Goal: Transaction & Acquisition: Purchase product/service

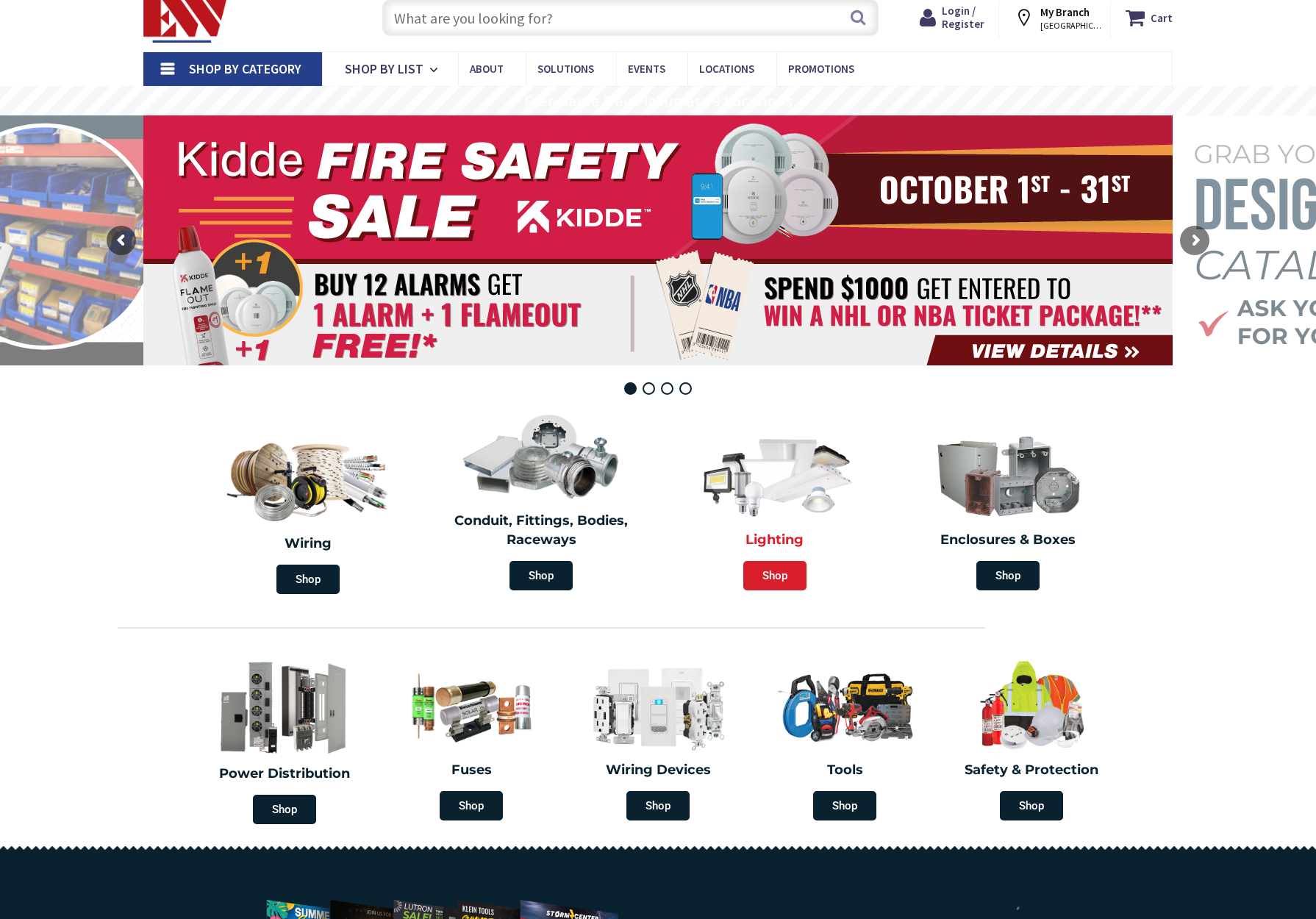
click at [771, 578] on span "Shop" at bounding box center [774, 575] width 63 height 29
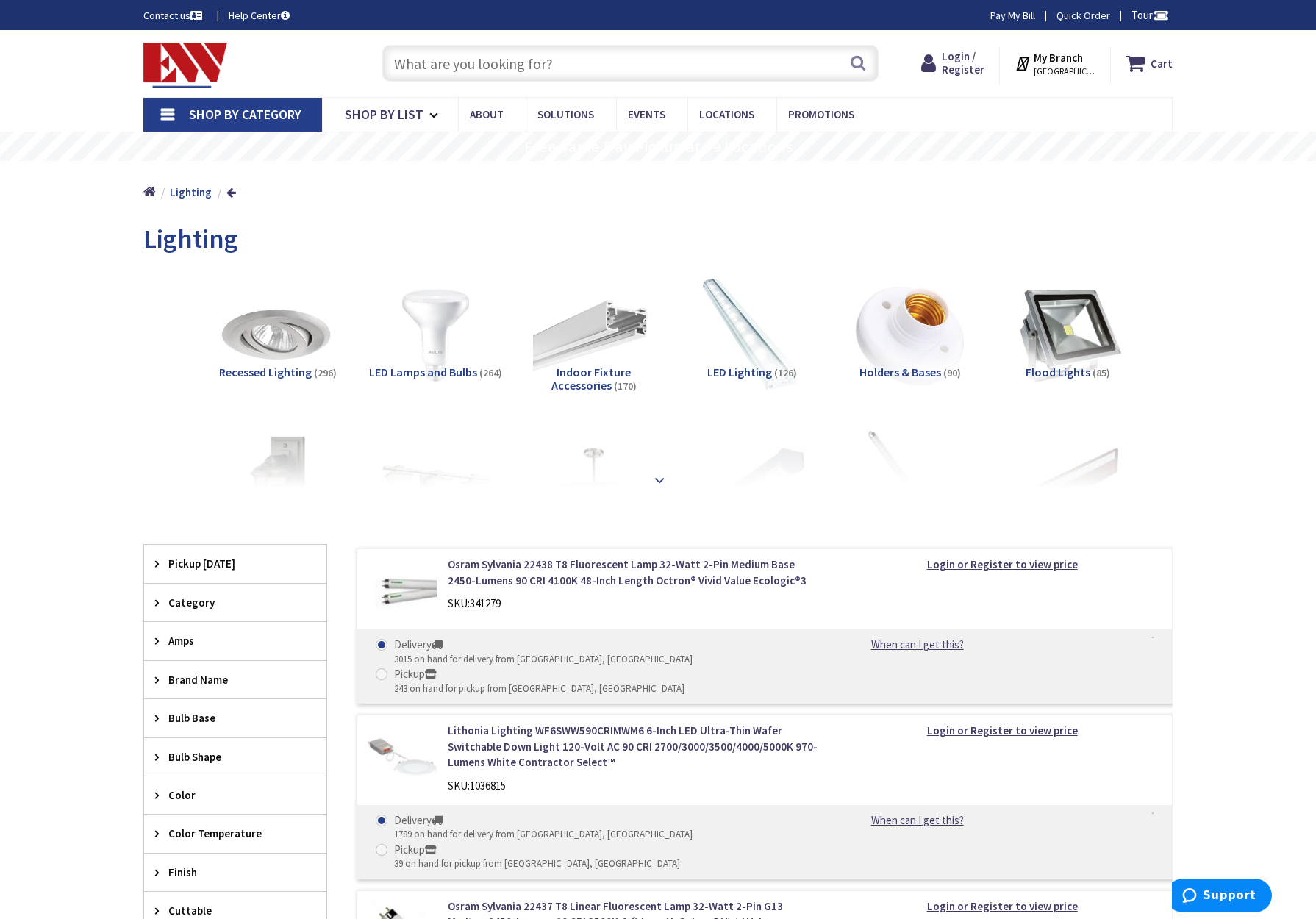
click at [662, 472] on strong at bounding box center [659, 480] width 17 height 16
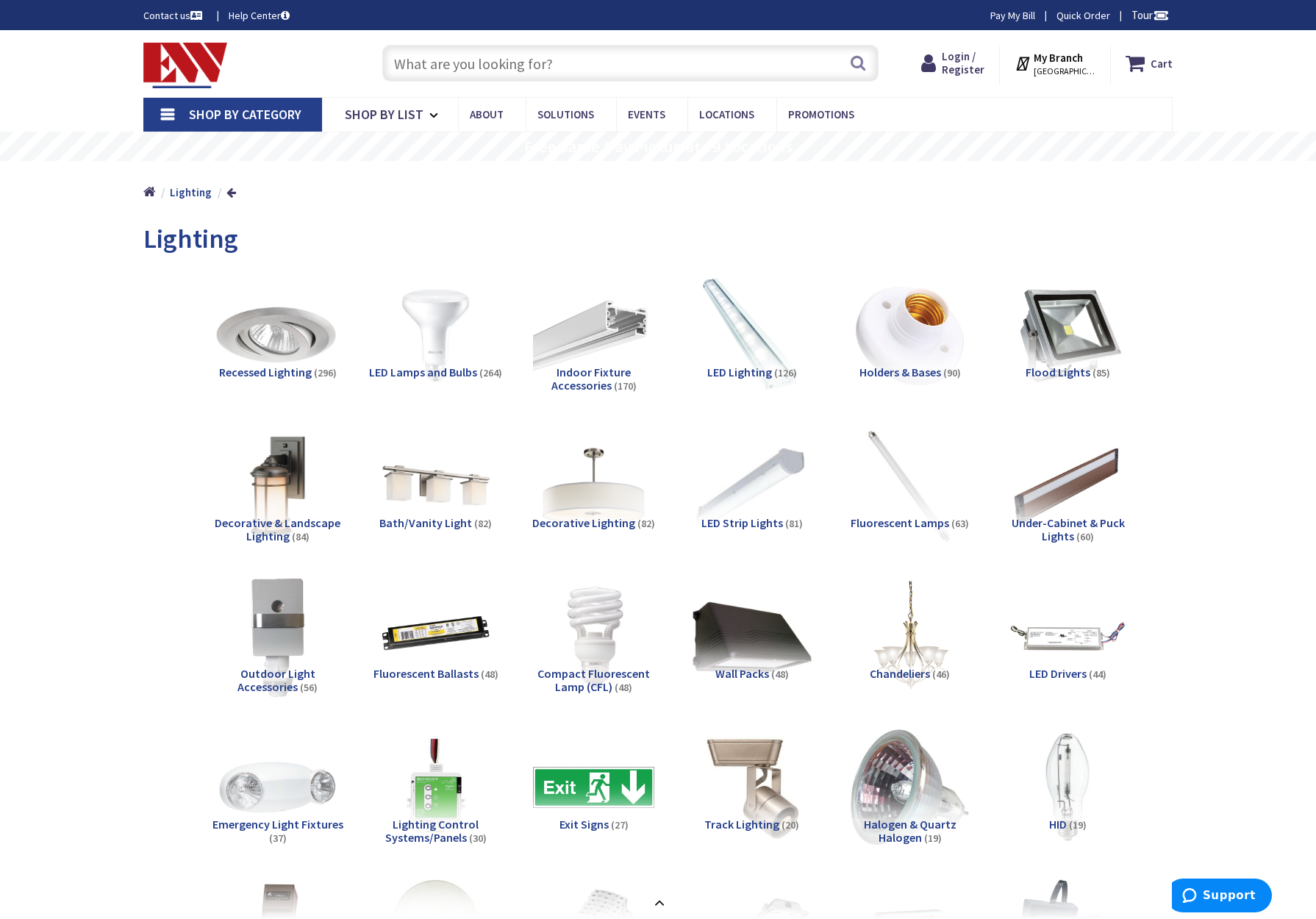
click at [269, 336] on img at bounding box center [277, 335] width 133 height 133
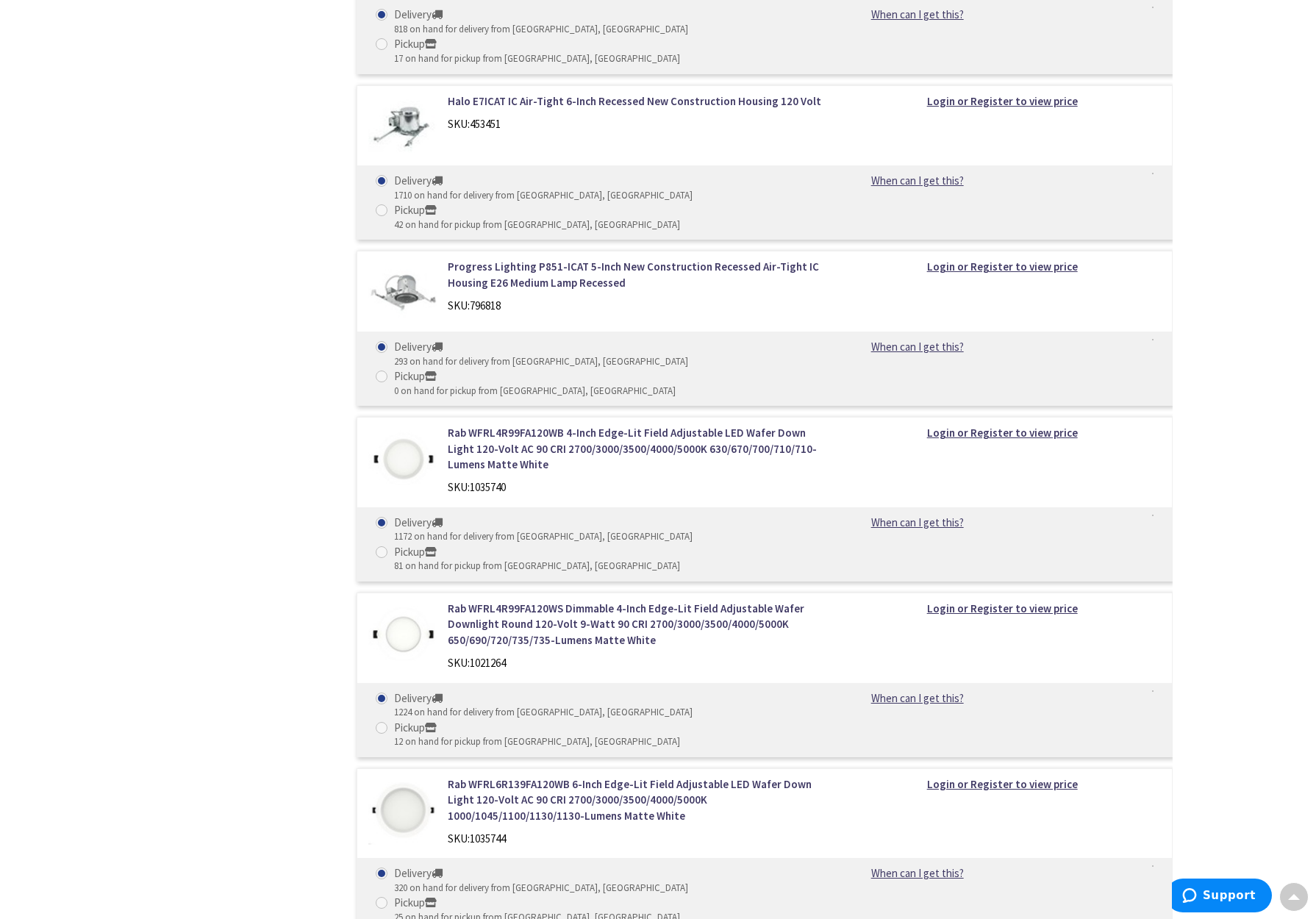
scroll to position [2167, 0]
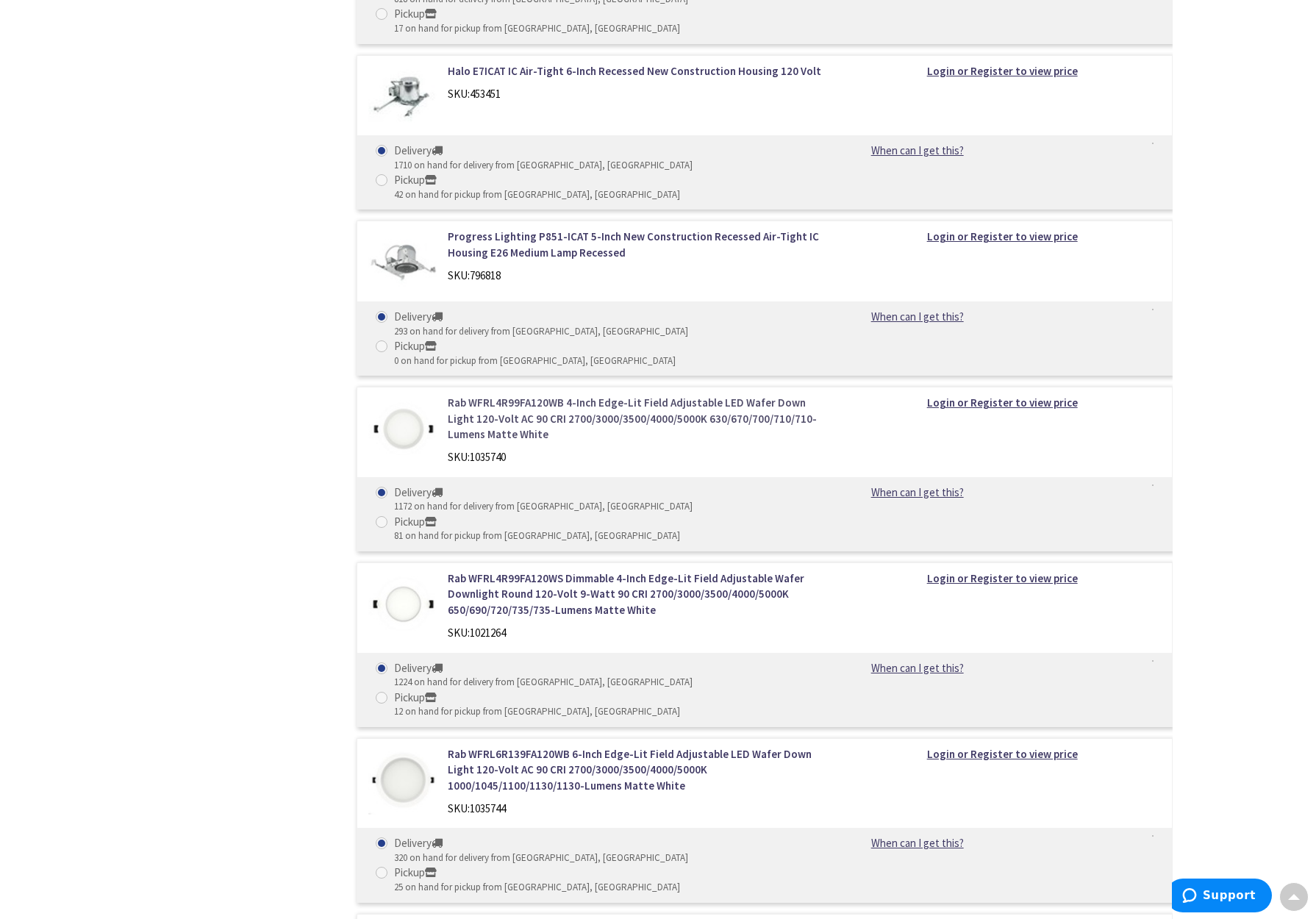
click at [498, 395] on link "Rab WFRL4R99FA120WB 4-Inch Edge-Lit Field Adjustable LED Wafer Down Light 120-V…" at bounding box center [635, 418] width 374 height 47
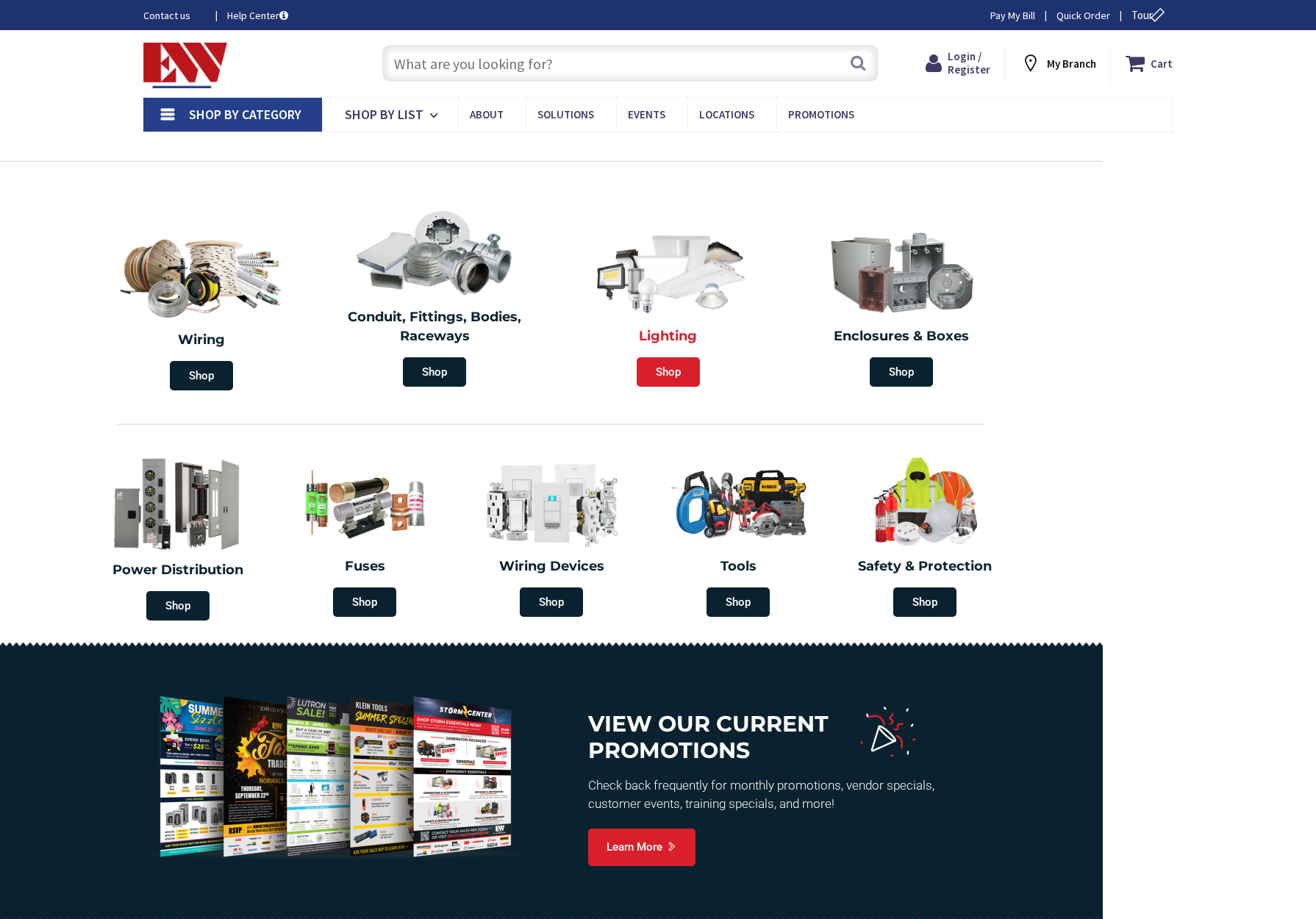
click at [669, 357] on span "Shop" at bounding box center [668, 372] width 63 height 29
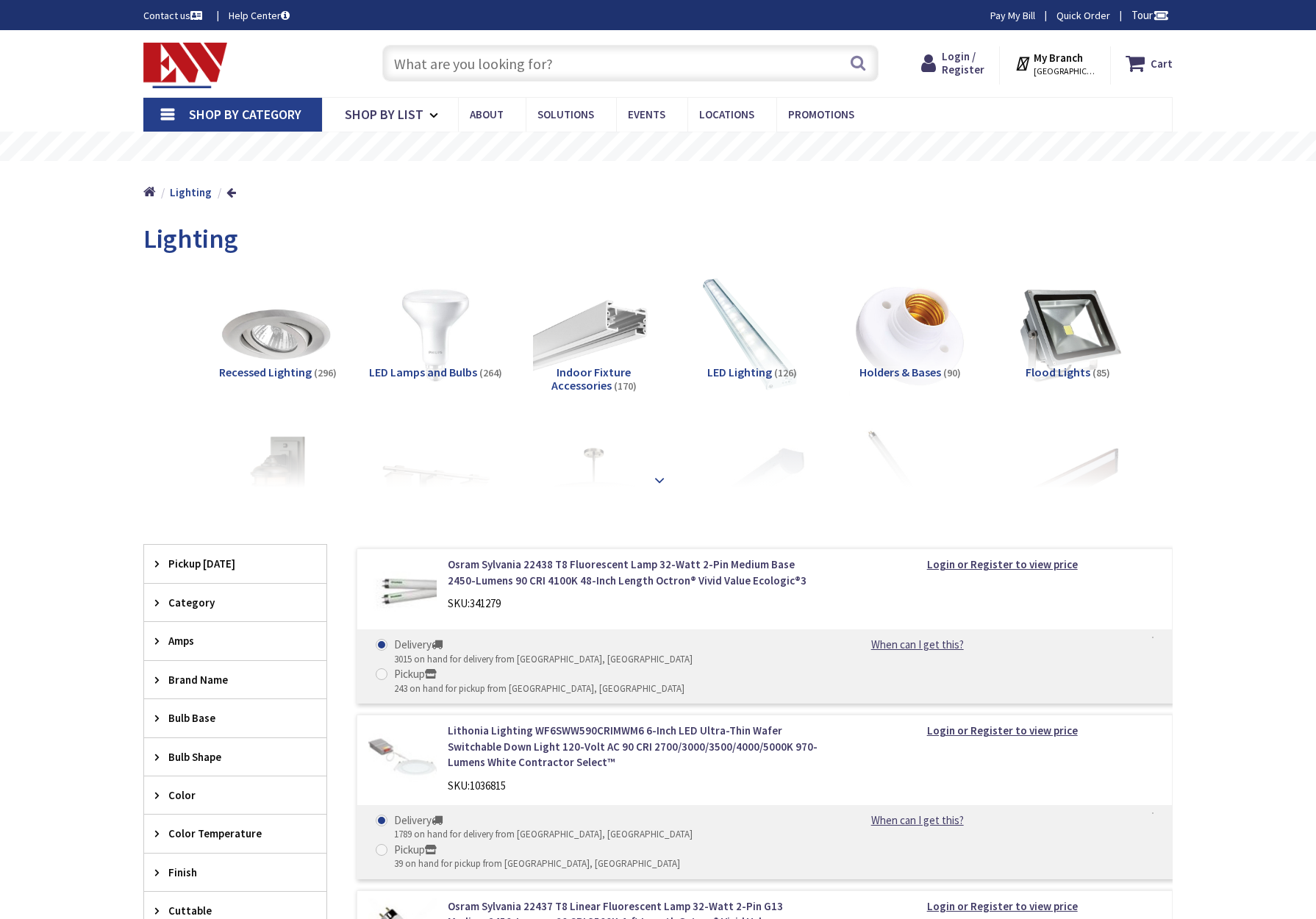
click at [660, 476] on strong at bounding box center [659, 480] width 17 height 16
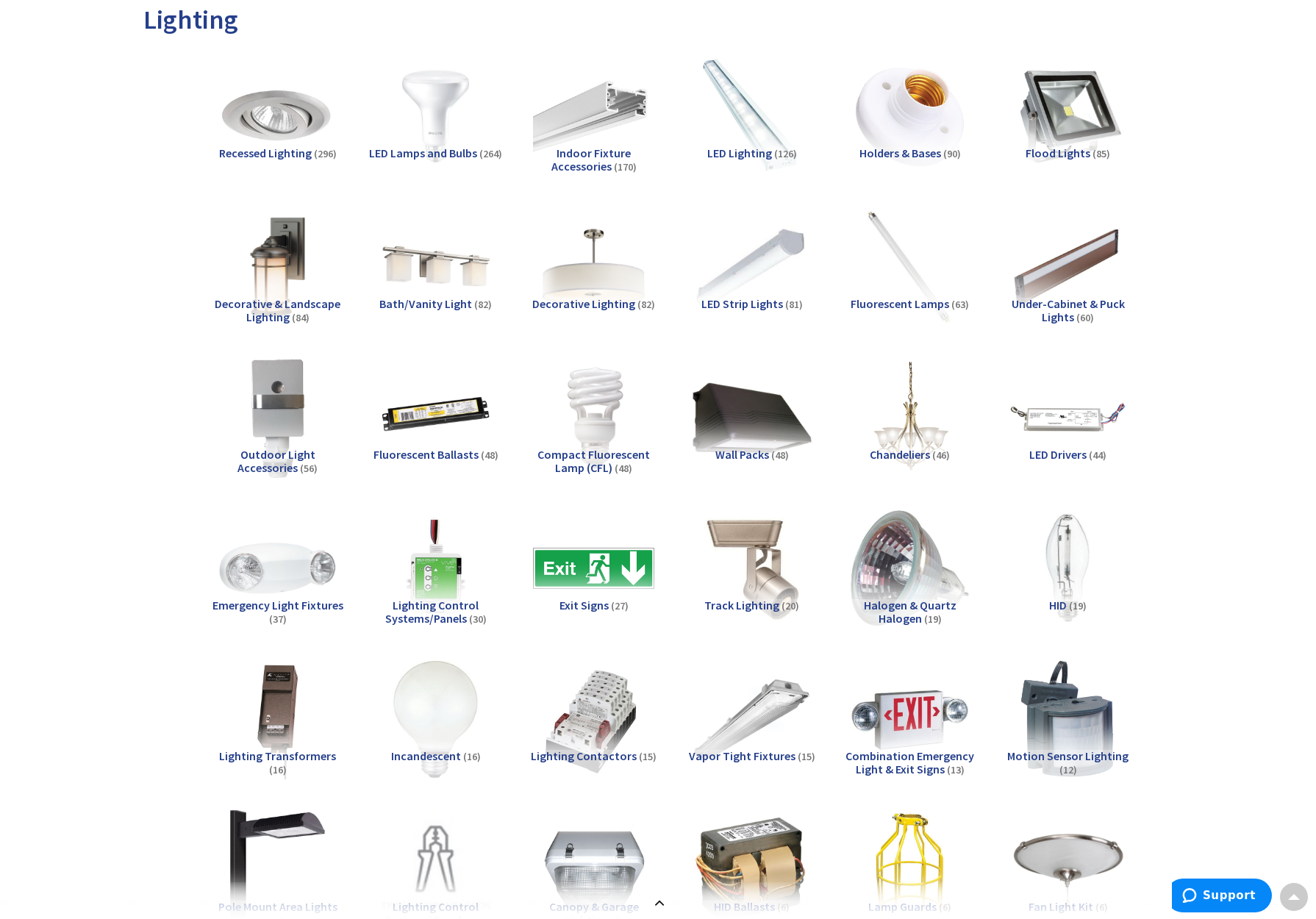
scroll to position [19, 0]
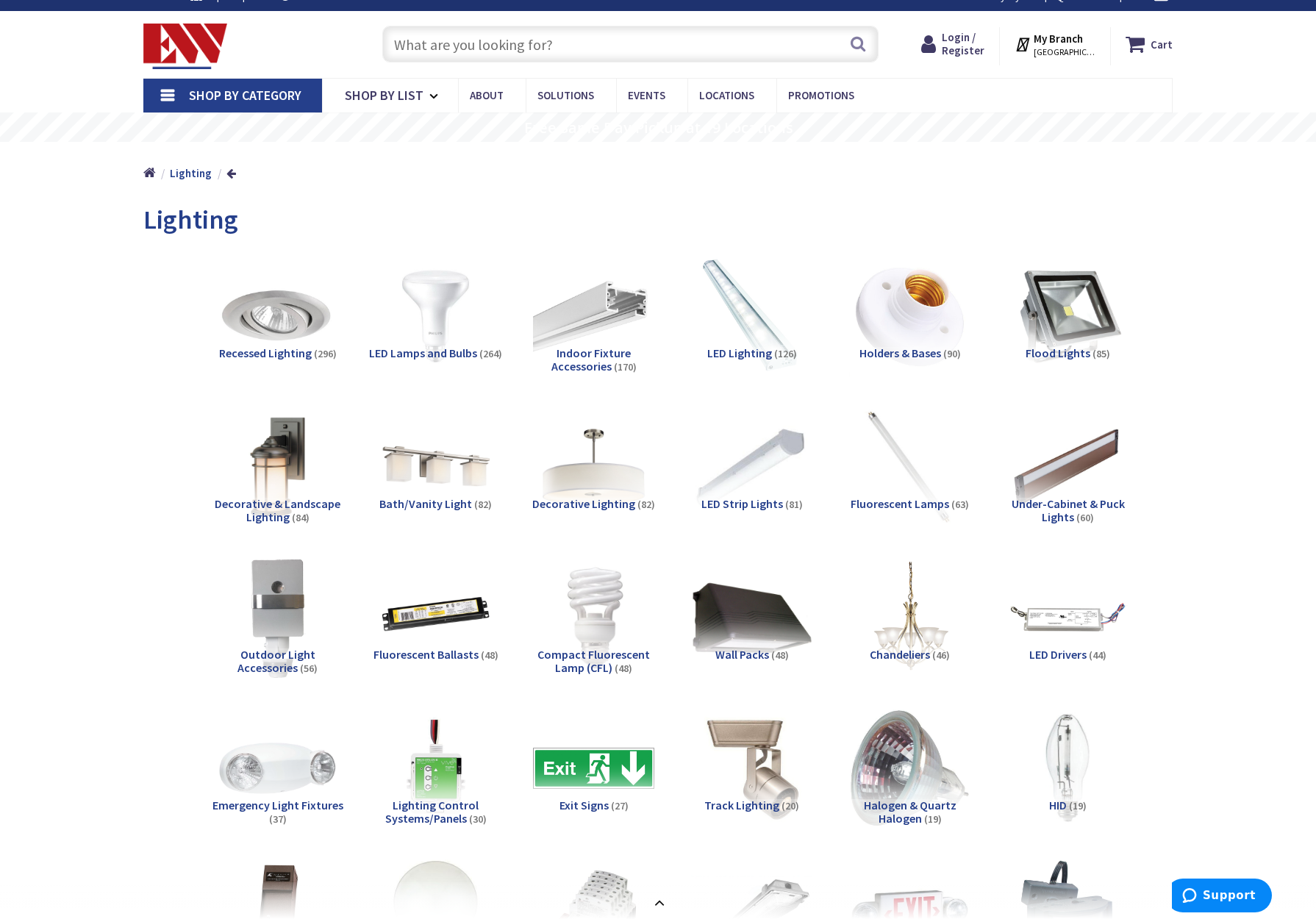
click at [314, 352] on span "(296)" at bounding box center [325, 354] width 23 height 14
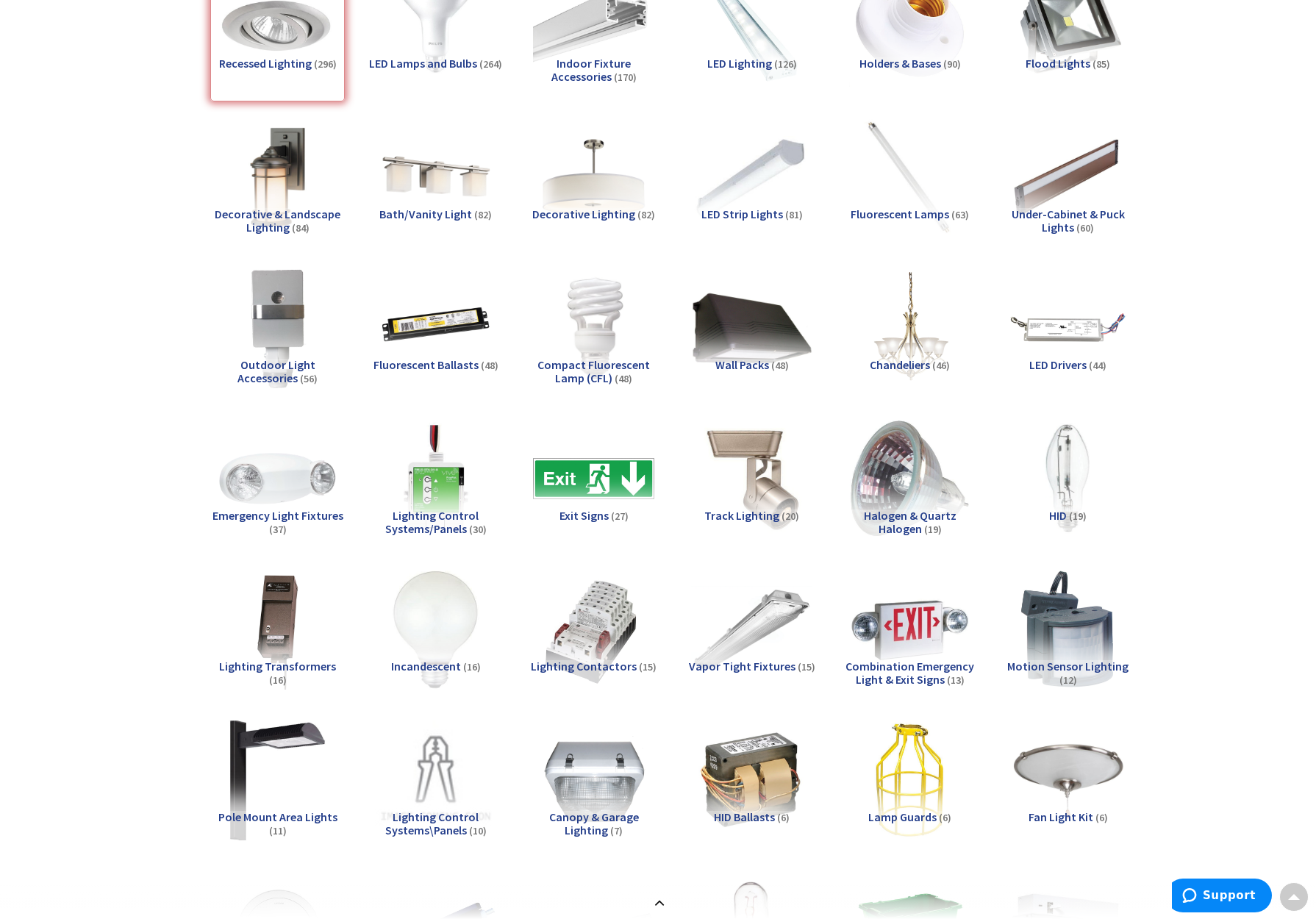
scroll to position [0, 0]
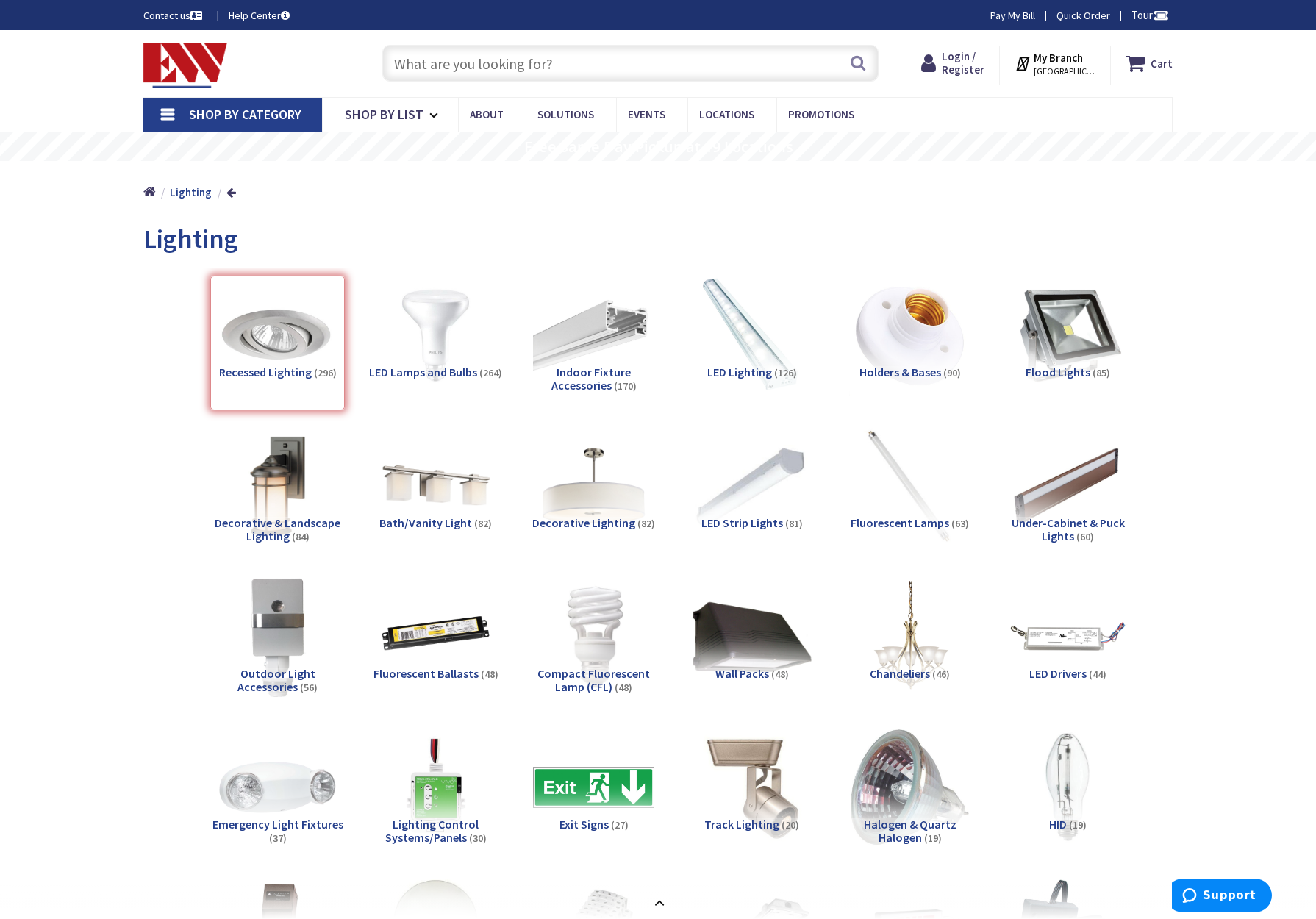
click at [300, 374] on div "Recessed Lighting (296)" at bounding box center [278, 343] width 135 height 135
click at [285, 325] on img at bounding box center [277, 336] width 121 height 121
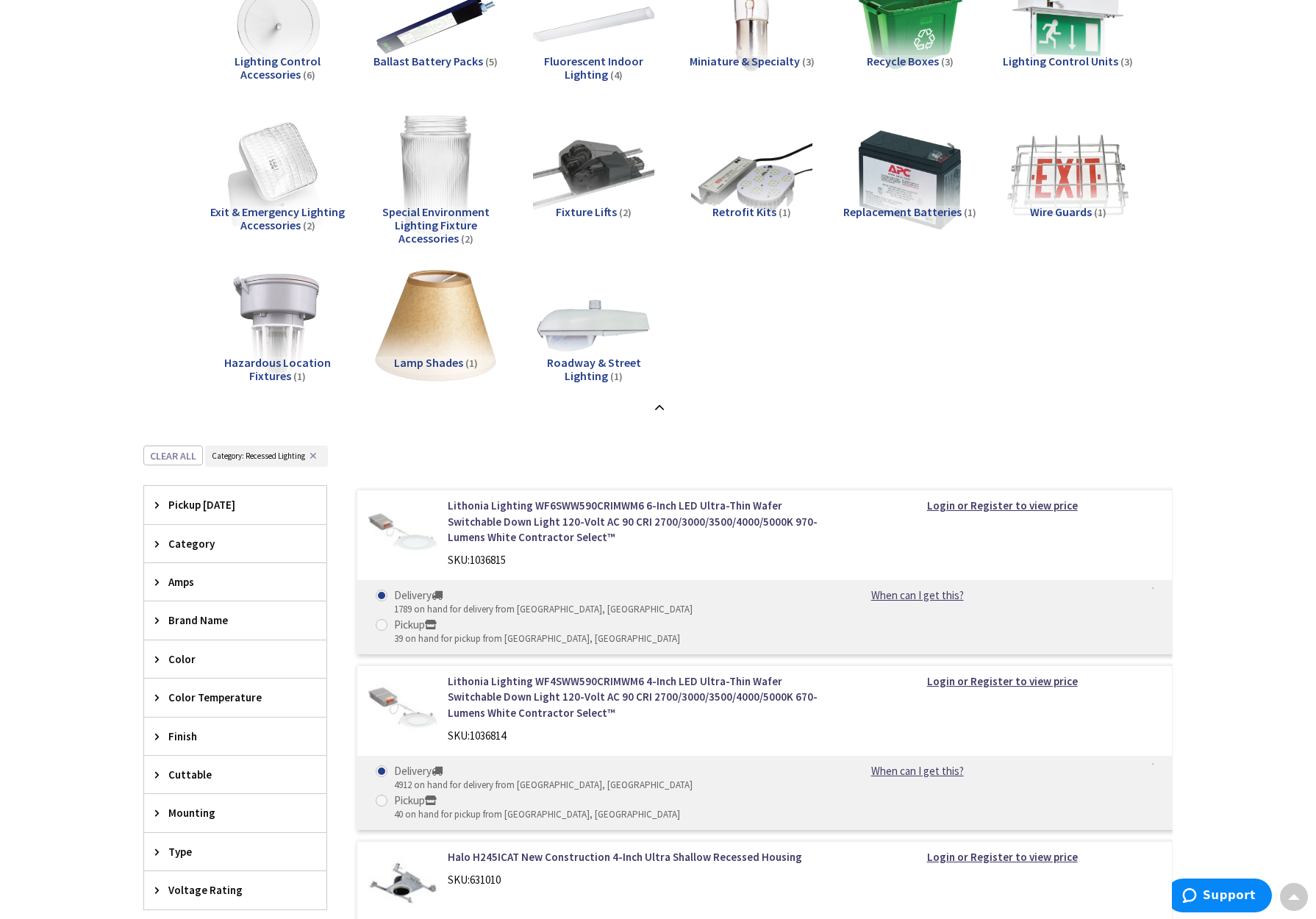
scroll to position [1660, 0]
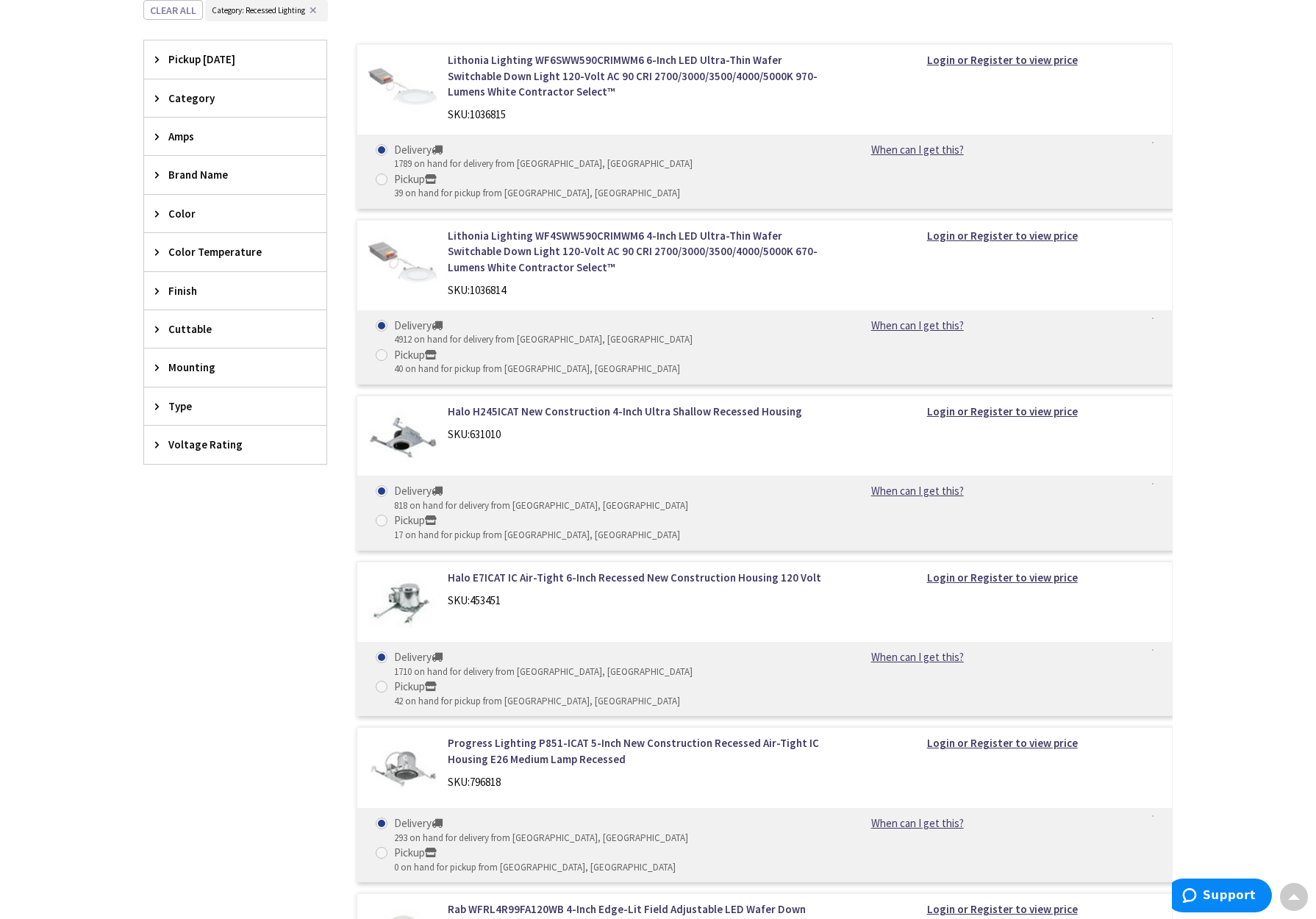
click at [188, 176] on span "Brand Name" at bounding box center [228, 174] width 119 height 15
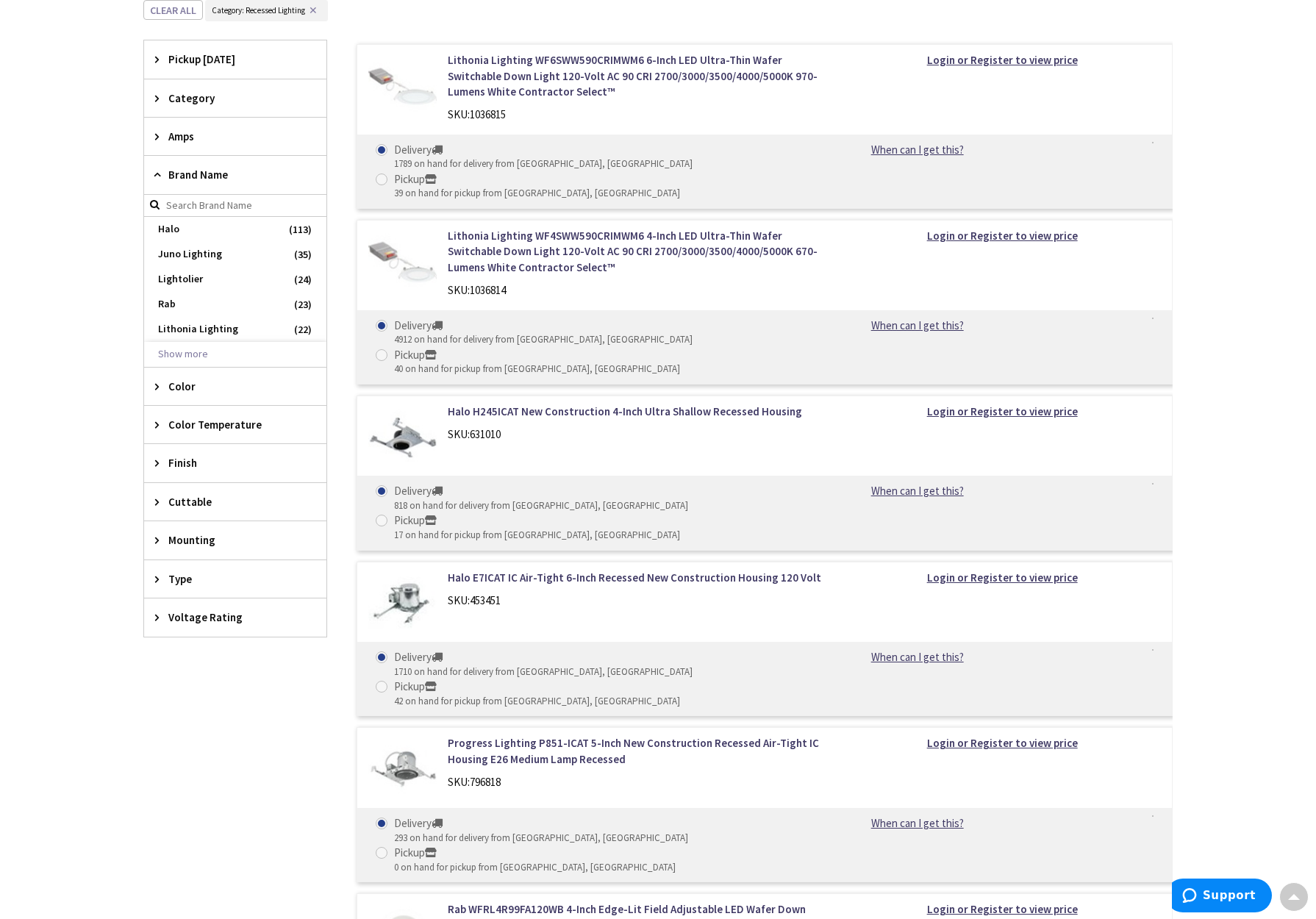
click at [202, 94] on span "Category" at bounding box center [228, 98] width 119 height 15
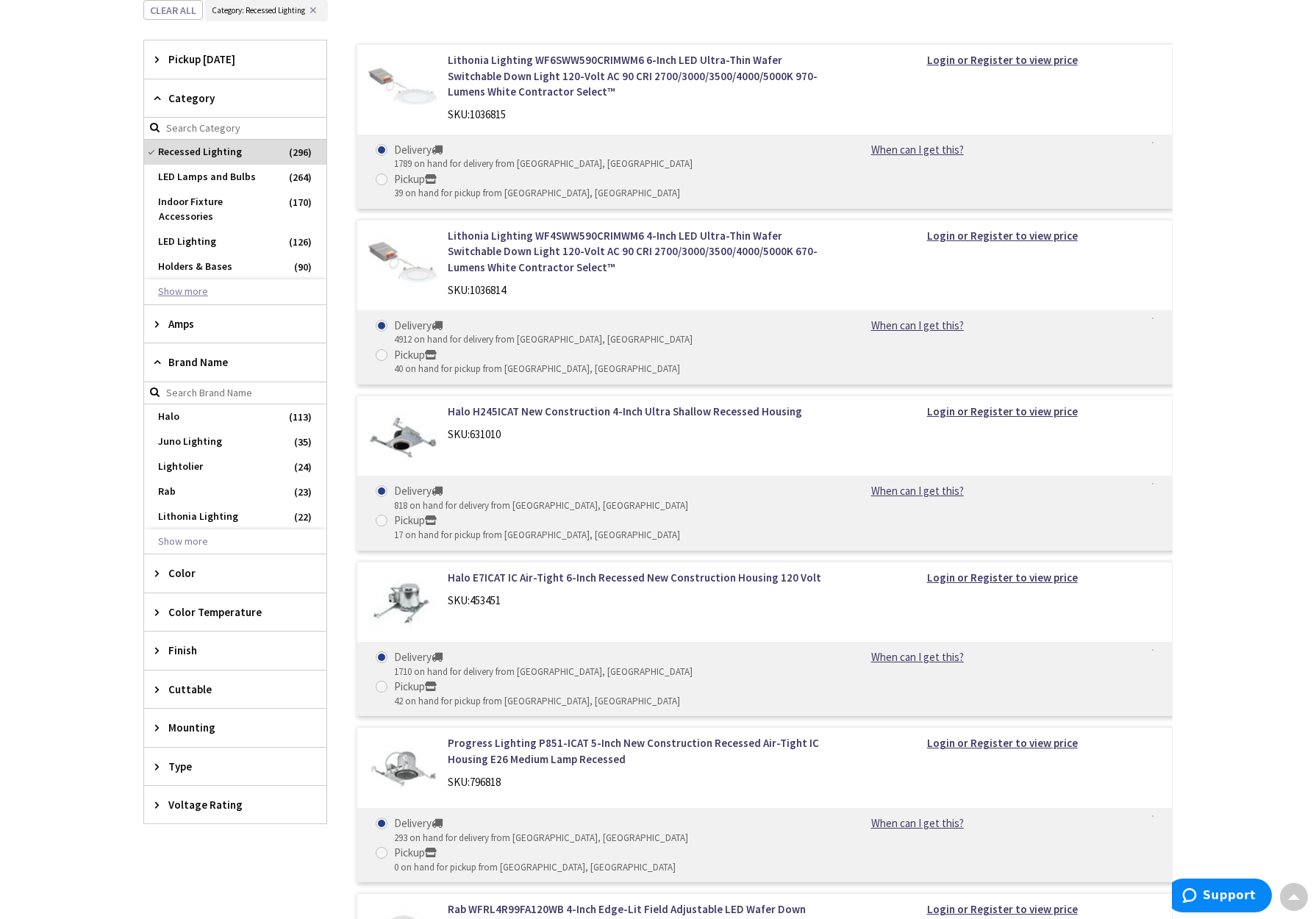
click at [195, 279] on button "Show more" at bounding box center [235, 291] width 182 height 25
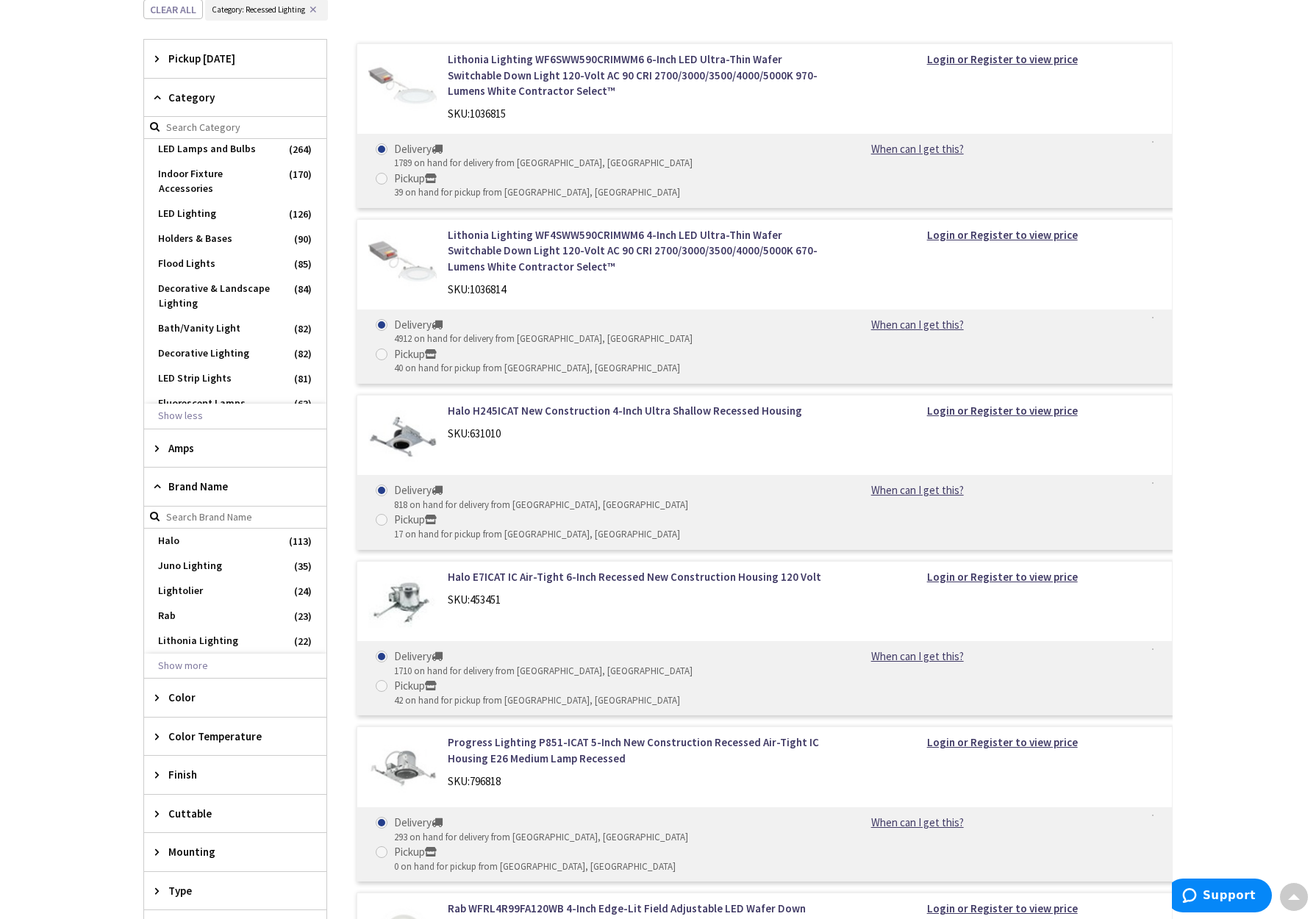
scroll to position [1724, 0]
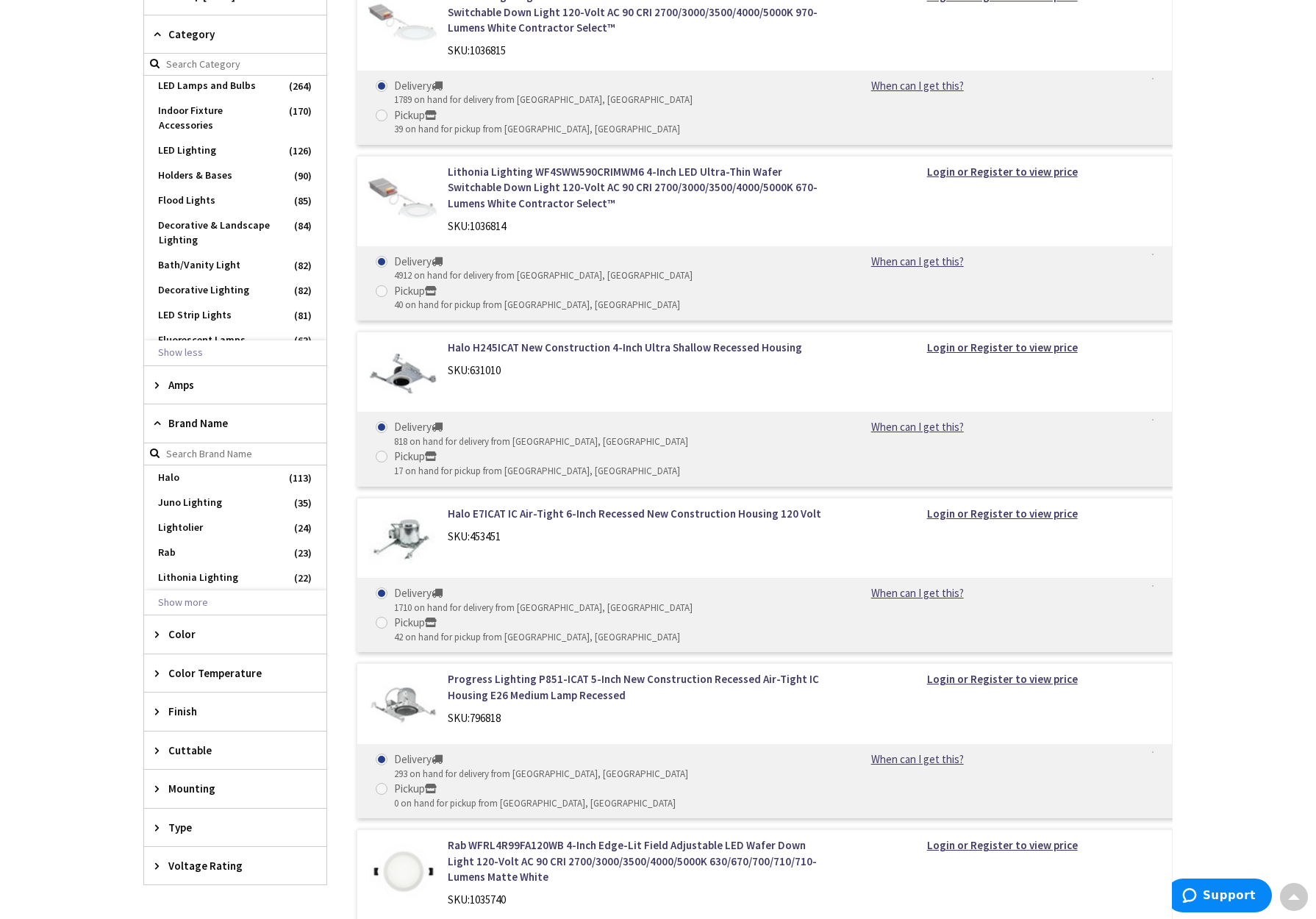
click at [218, 383] on span "Amps" at bounding box center [228, 385] width 119 height 15
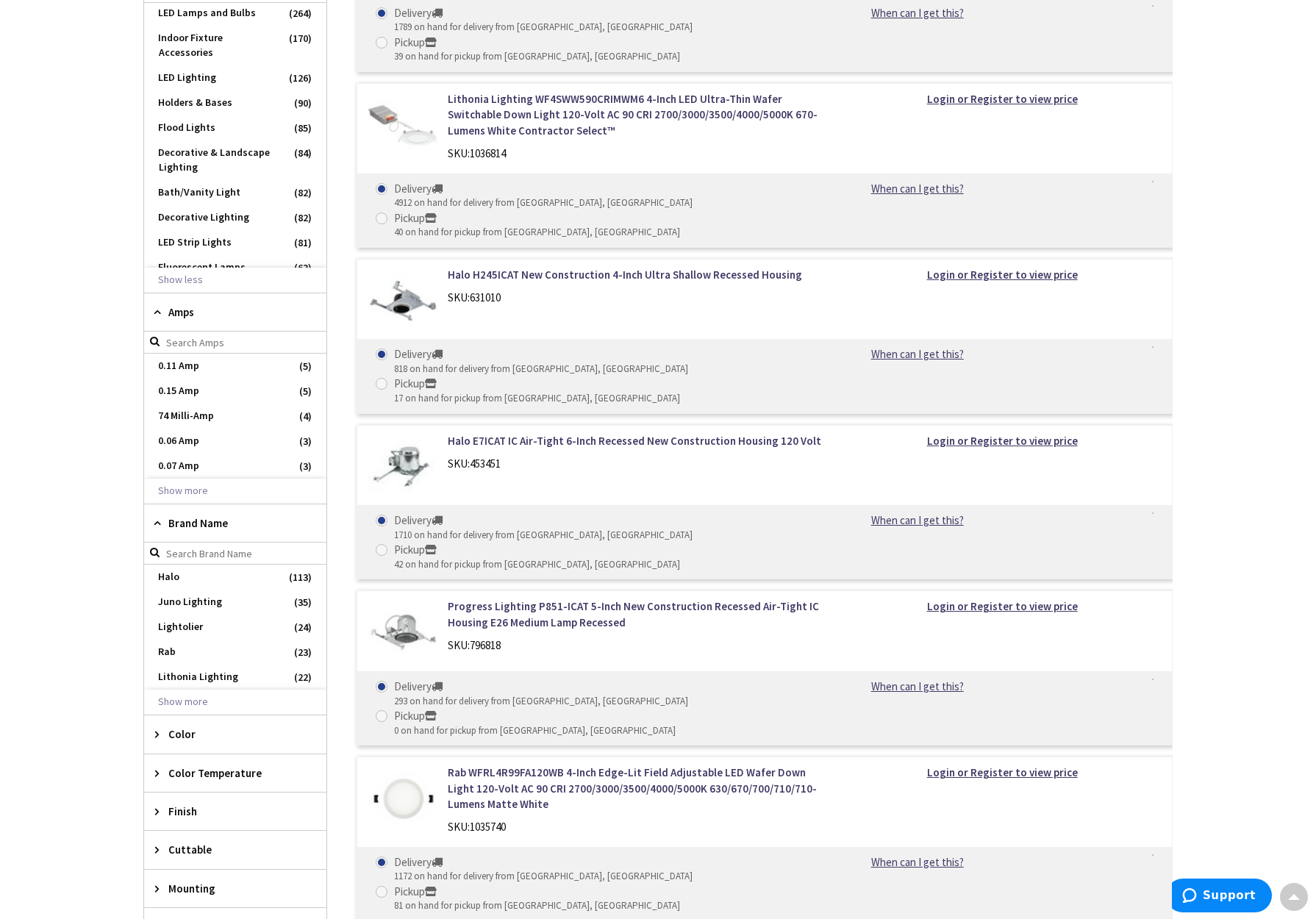
scroll to position [1940, 0]
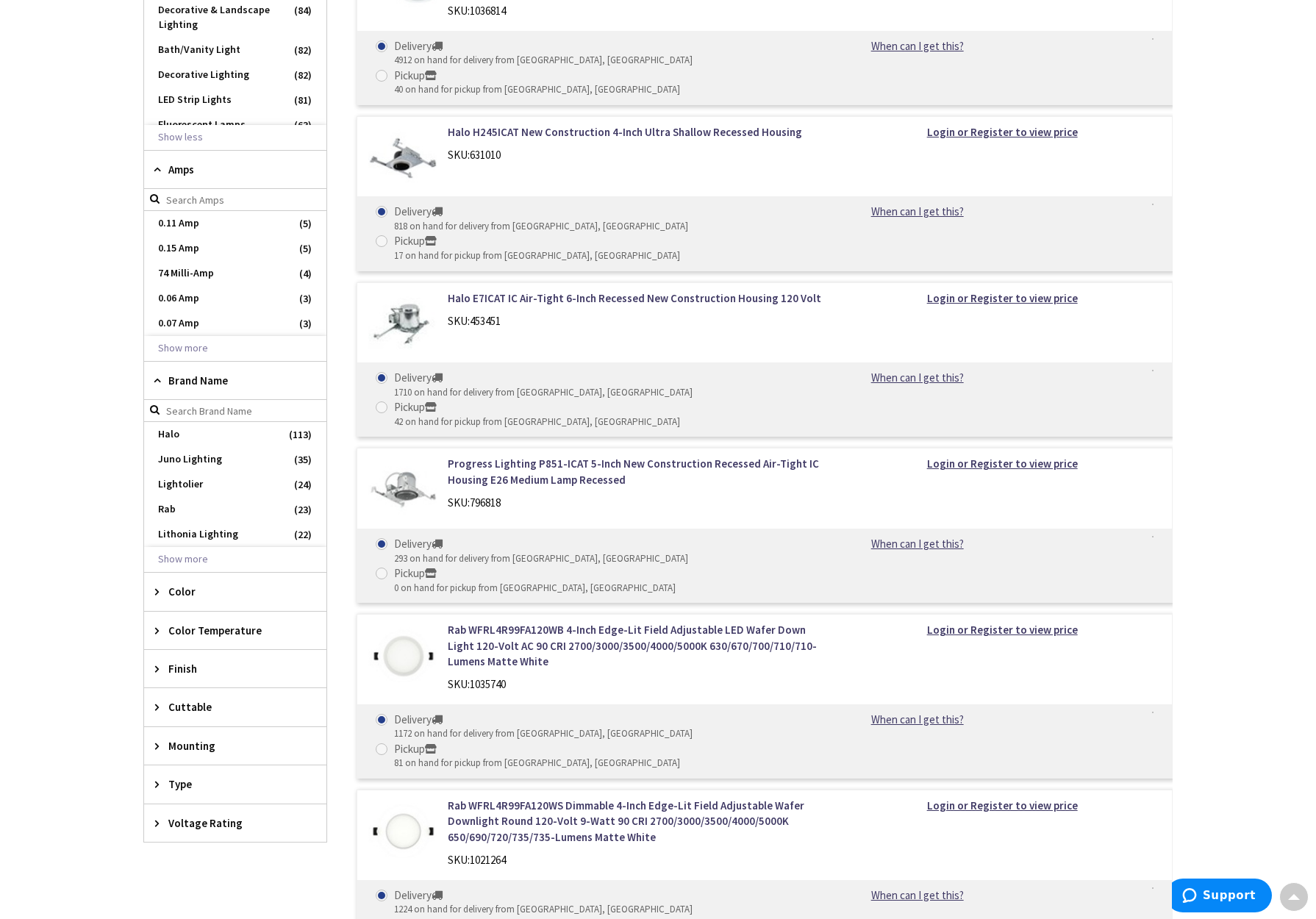
click at [187, 381] on span "Brand Name" at bounding box center [228, 380] width 119 height 15
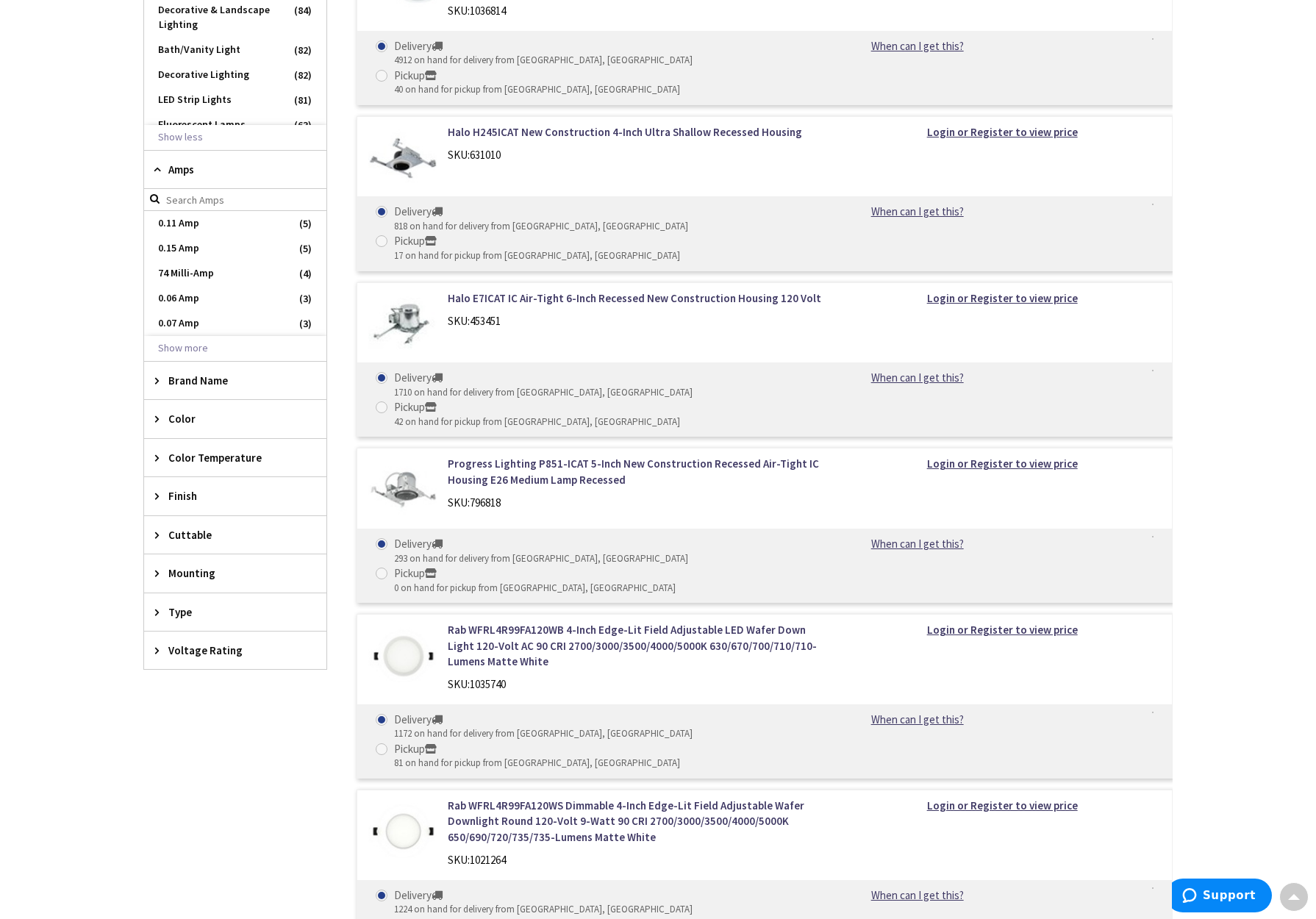
click at [187, 381] on span "Brand Name" at bounding box center [228, 380] width 119 height 15
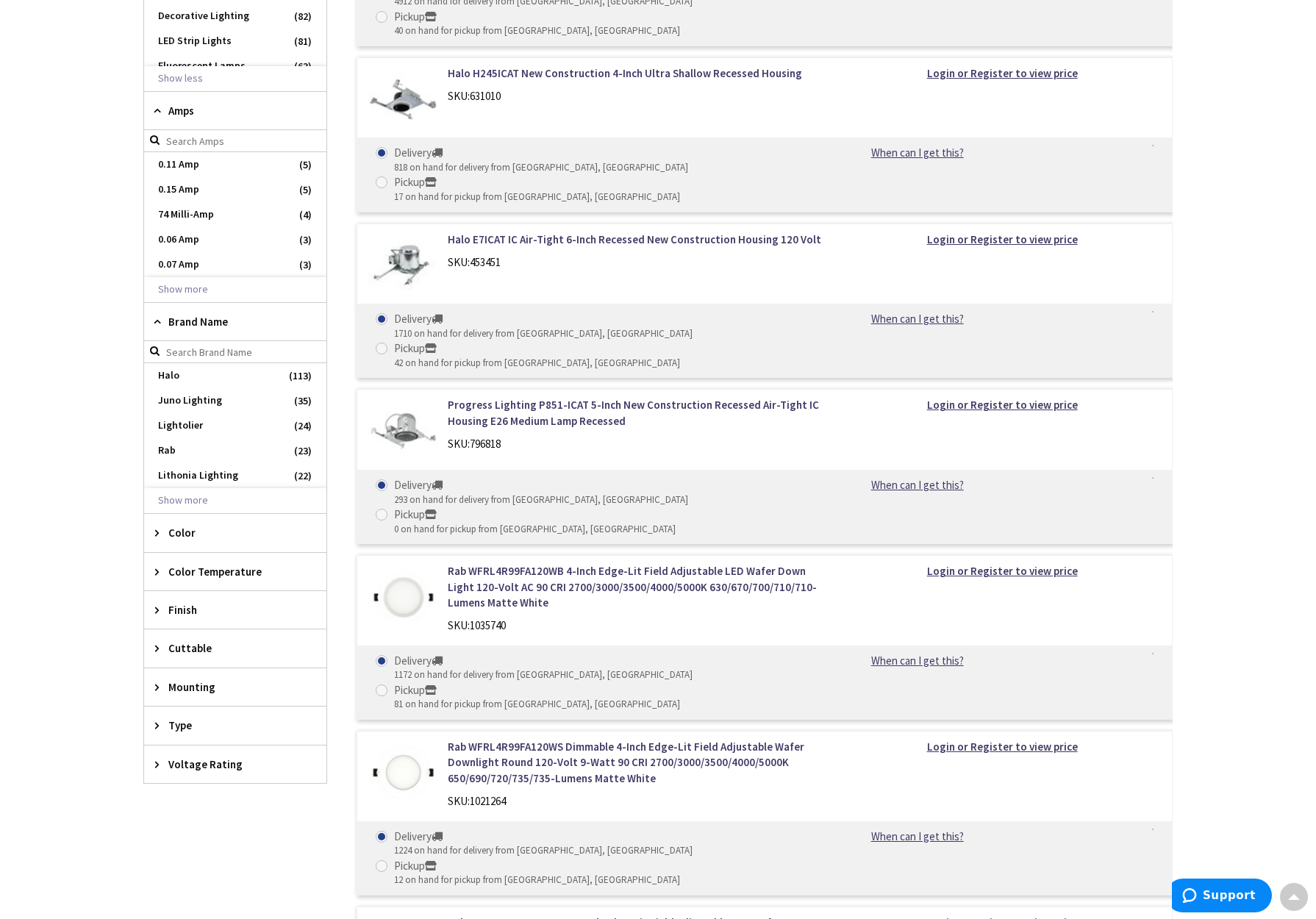
scroll to position [2066, 0]
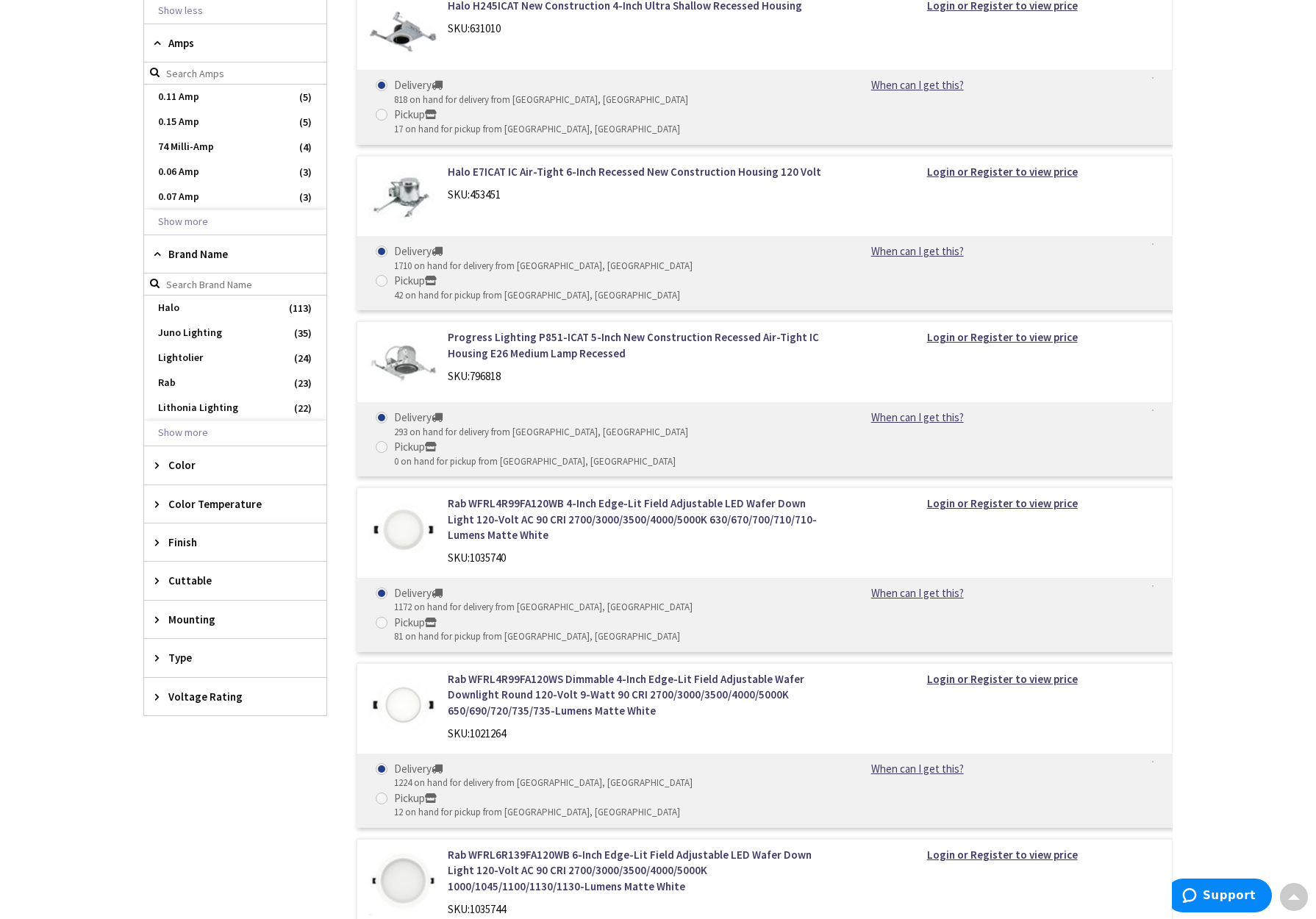
click at [192, 466] on span "Color" at bounding box center [228, 464] width 119 height 15
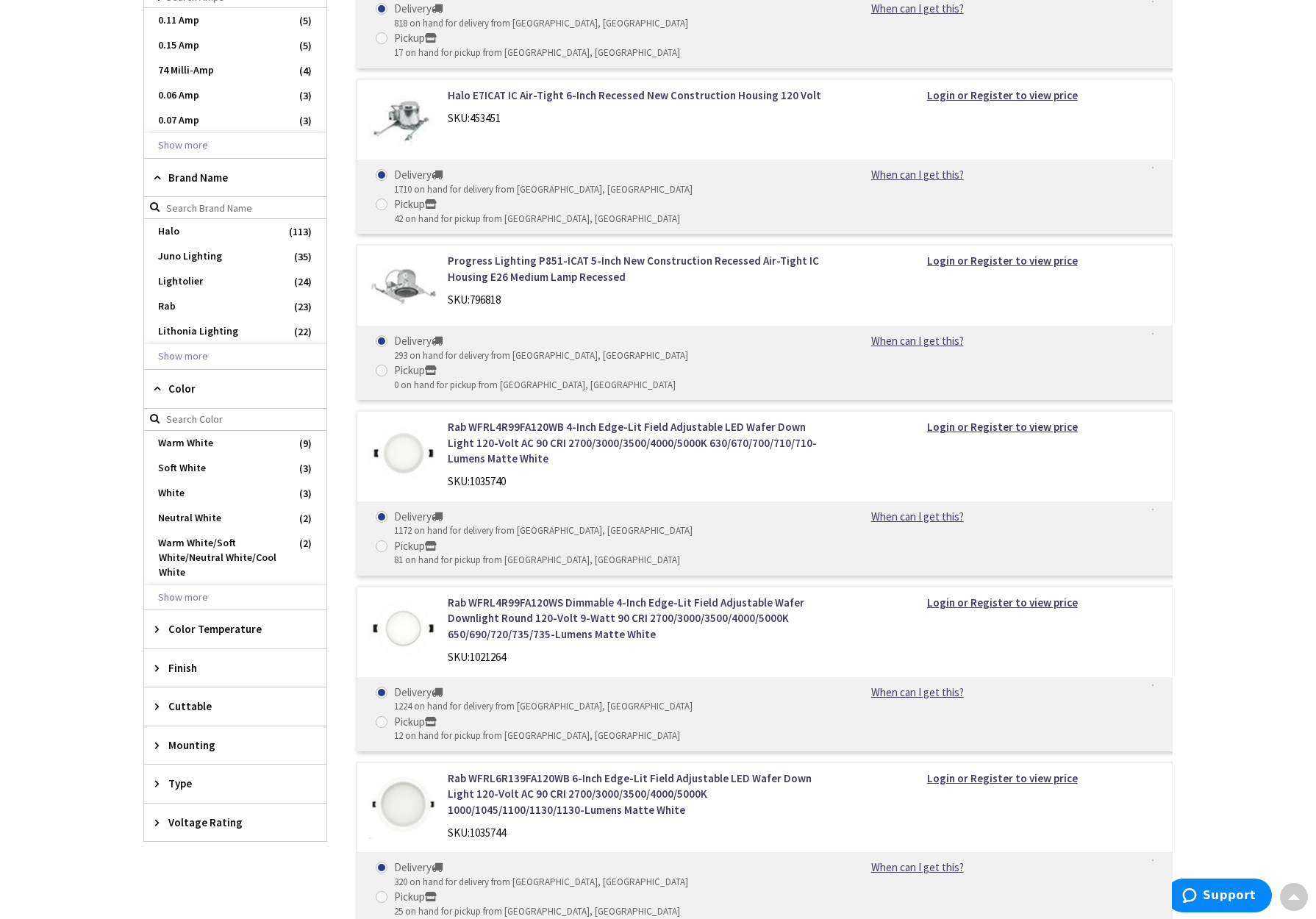
scroll to position [2153, 0]
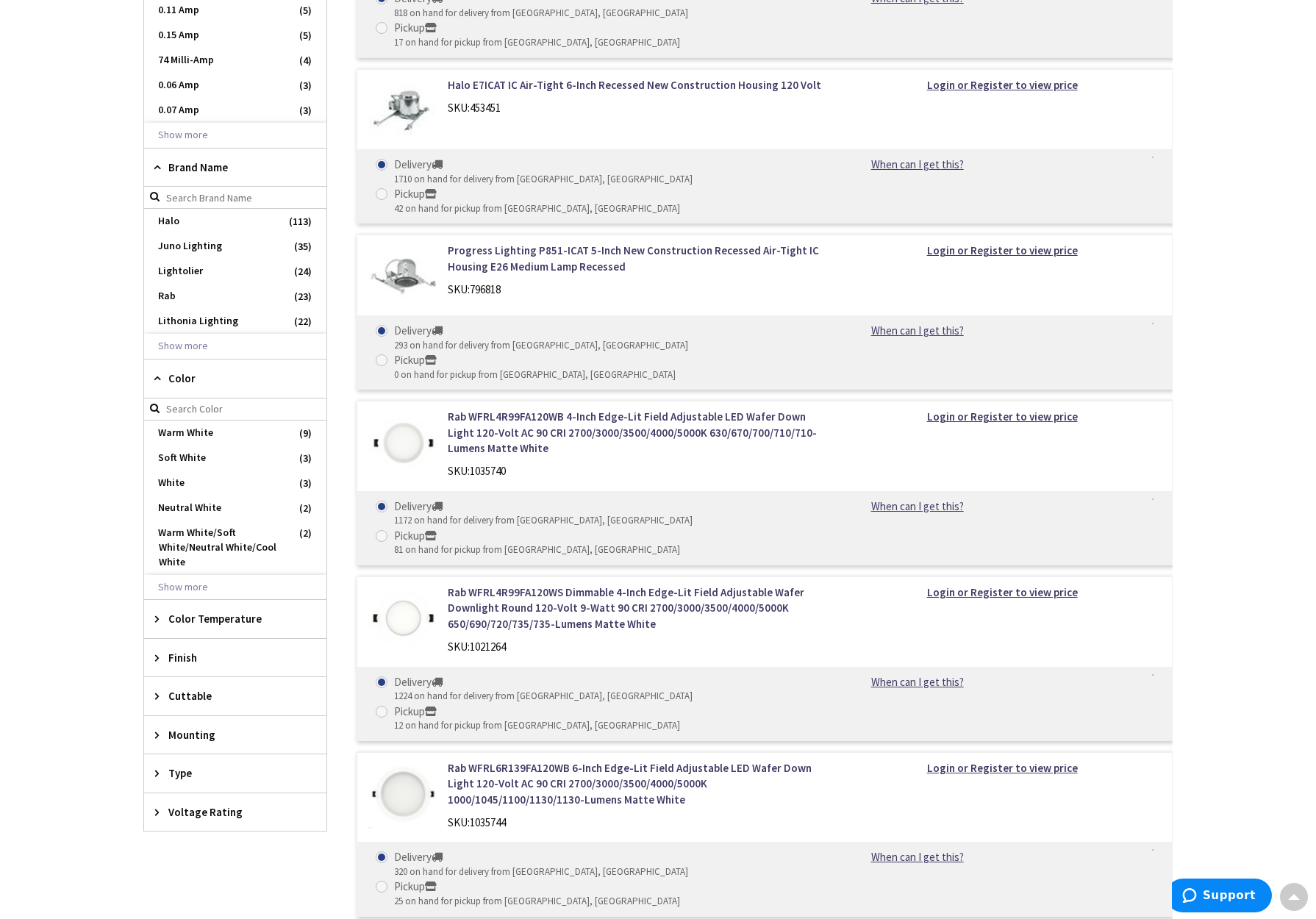
click at [195, 694] on span "Cuttable" at bounding box center [228, 696] width 119 height 15
click at [217, 760] on span "Mounting" at bounding box center [228, 760] width 119 height 15
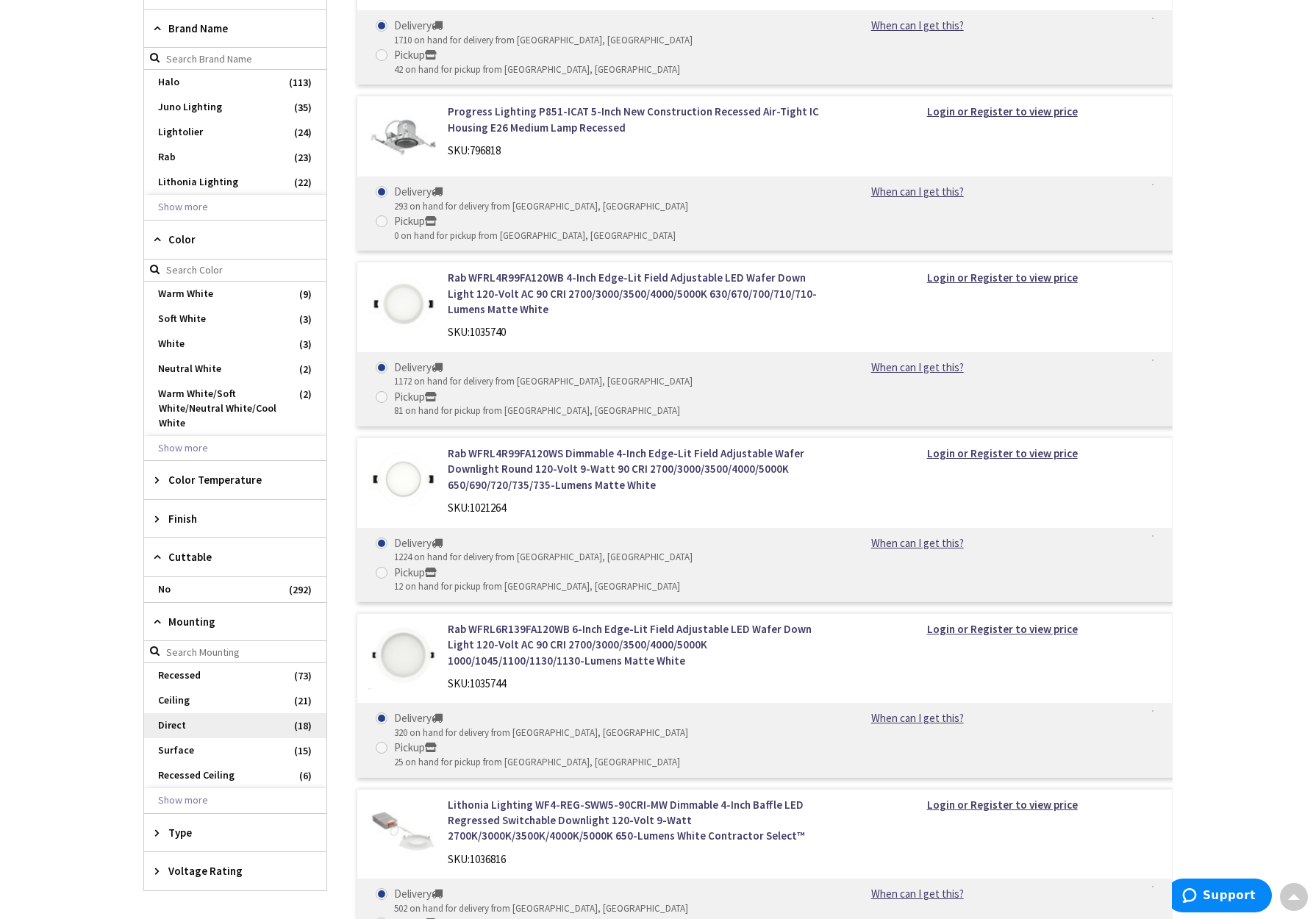
scroll to position [2317, 0]
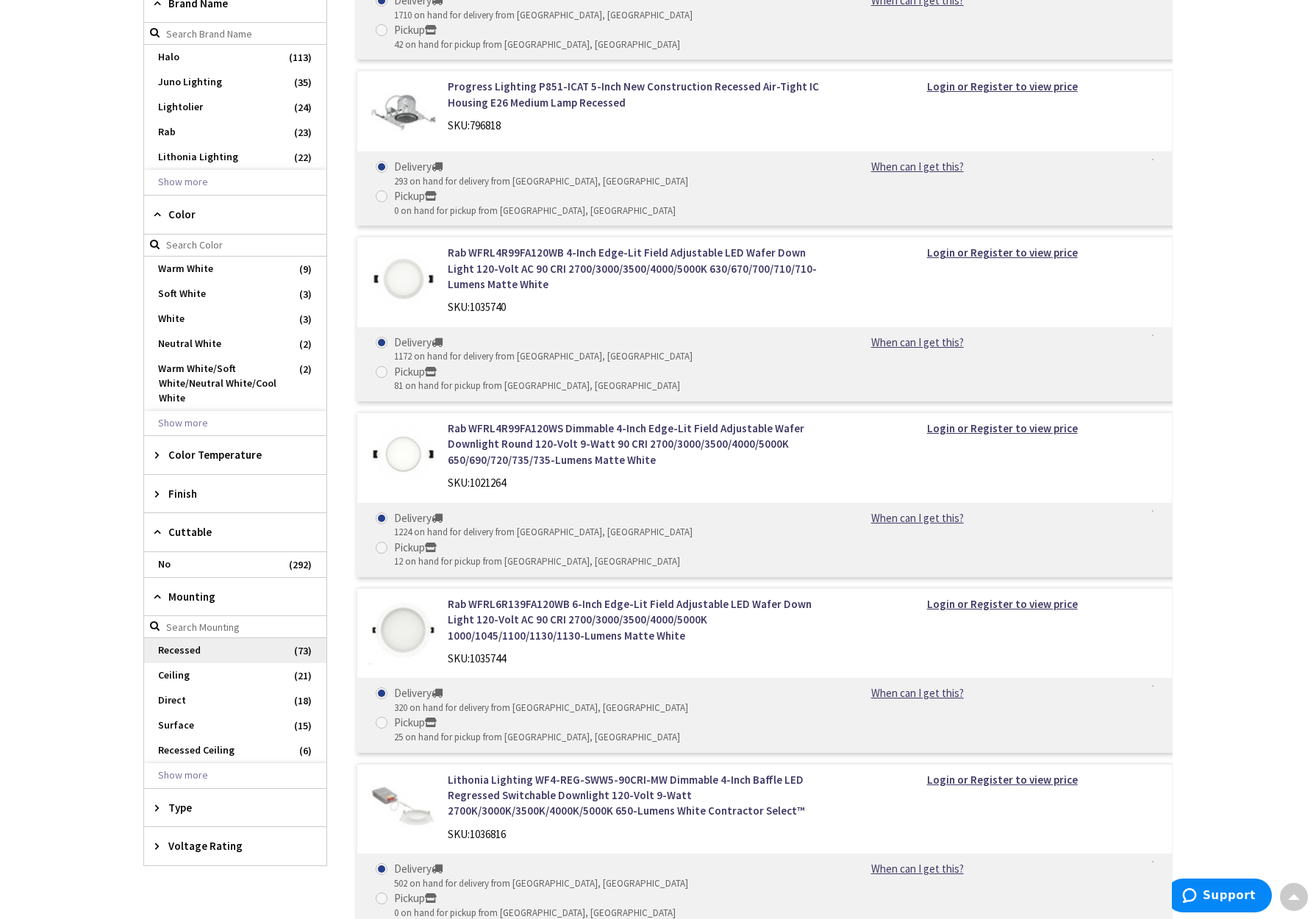
click at [191, 653] on span "Recessed" at bounding box center [235, 650] width 182 height 25
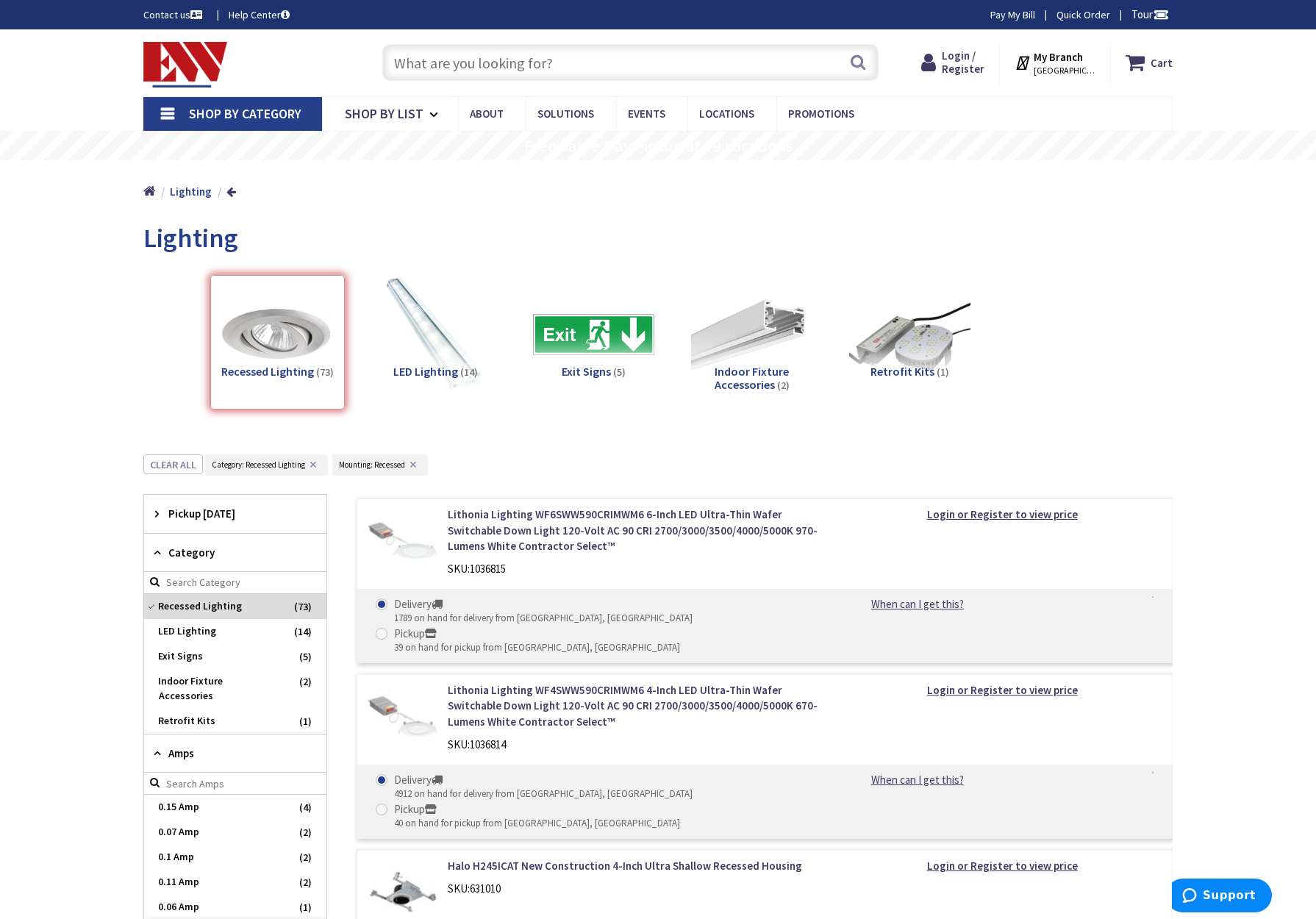
scroll to position [2, 0]
click at [216, 604] on span "Recessed Lighting" at bounding box center [235, 605] width 182 height 25
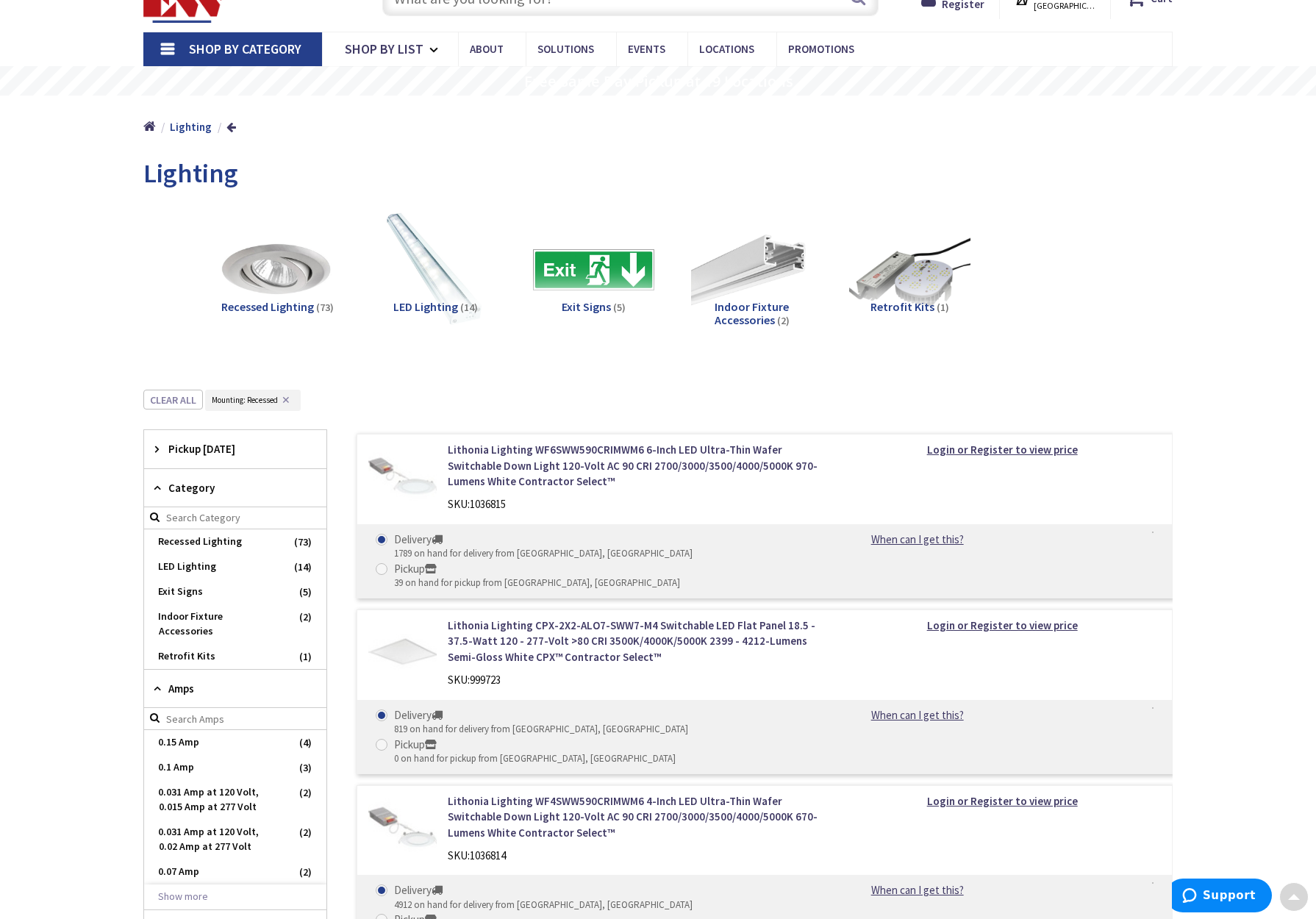
scroll to position [0, 0]
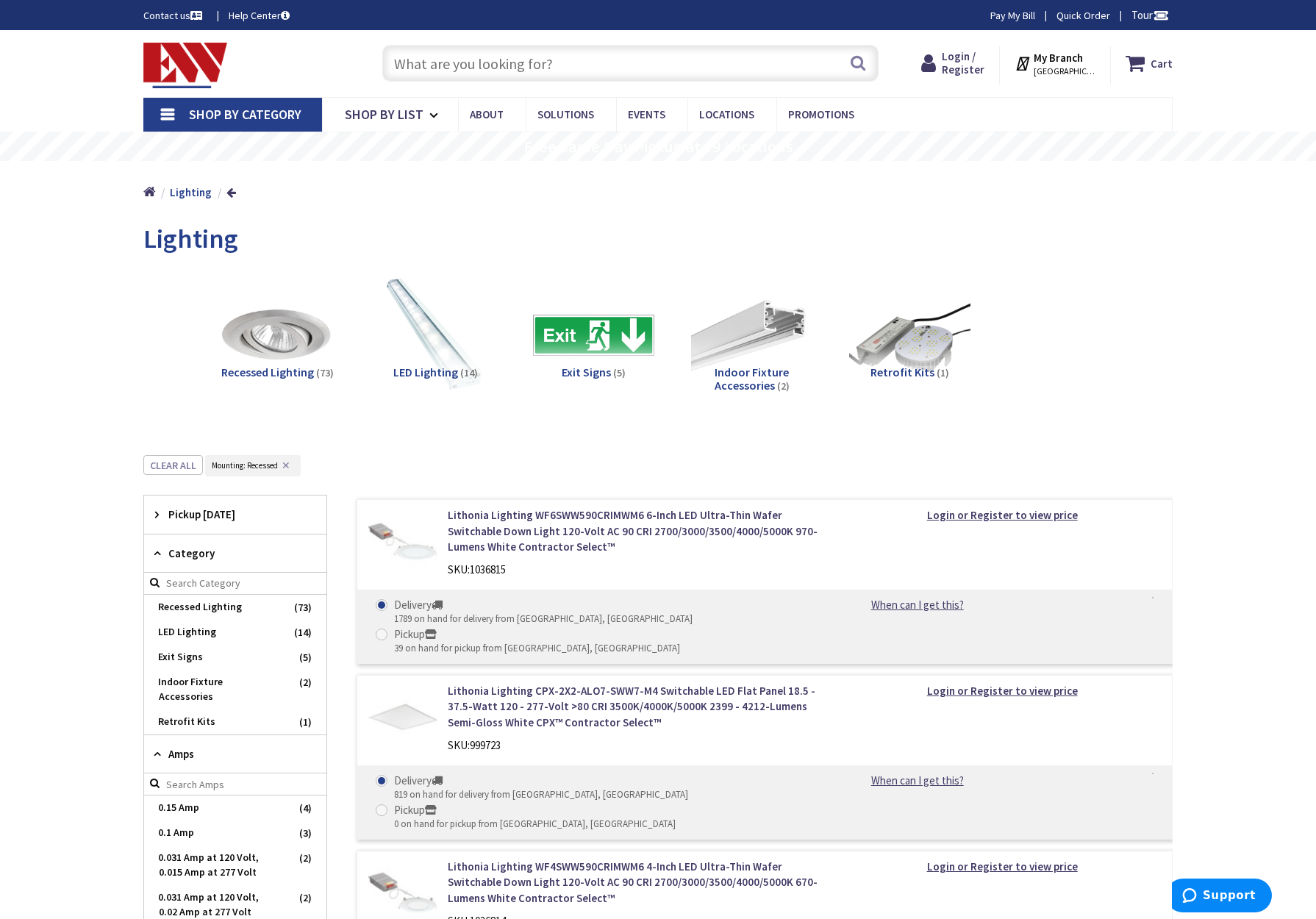
click at [294, 367] on span "Recessed Lighting" at bounding box center [268, 372] width 93 height 15
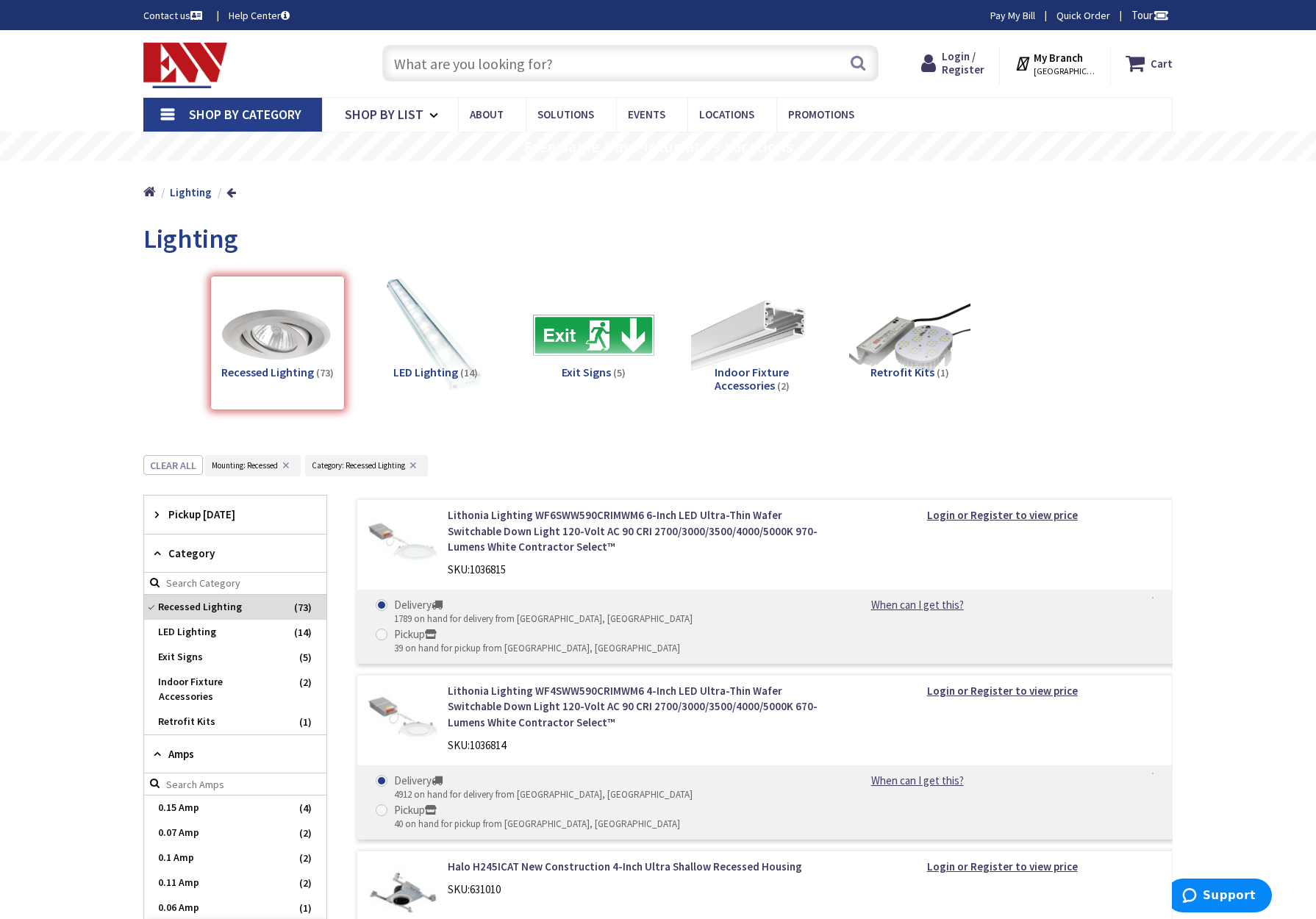
scroll to position [455, 0]
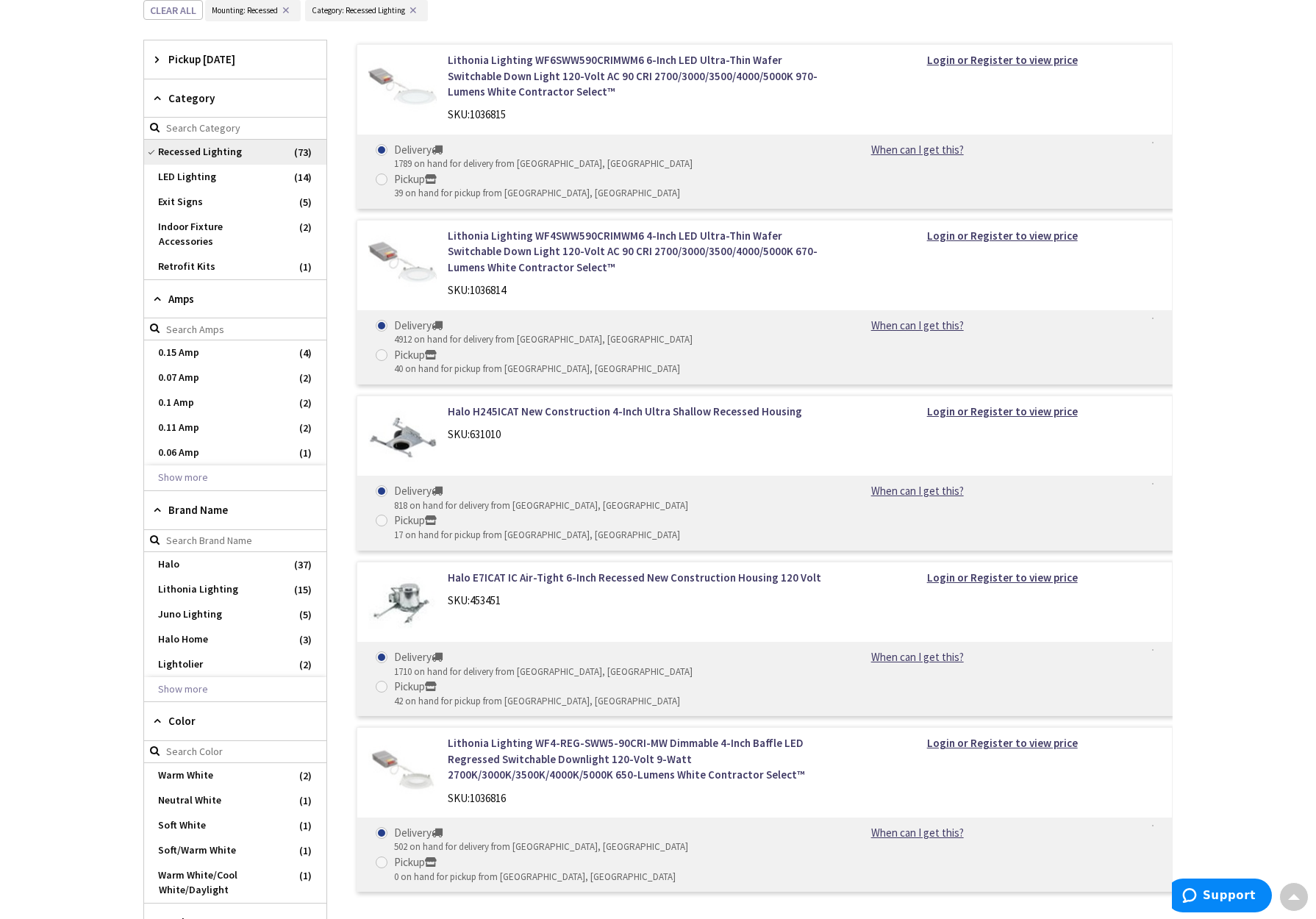
click at [209, 150] on span "Recessed Lighting" at bounding box center [235, 151] width 182 height 25
